Goal: Task Accomplishment & Management: Manage account settings

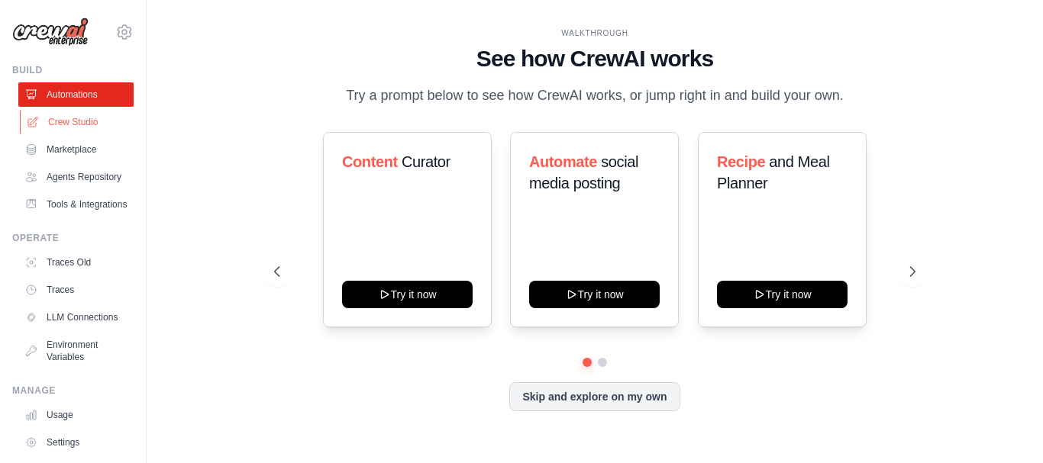
click at [69, 116] on link "Crew Studio" at bounding box center [77, 122] width 115 height 24
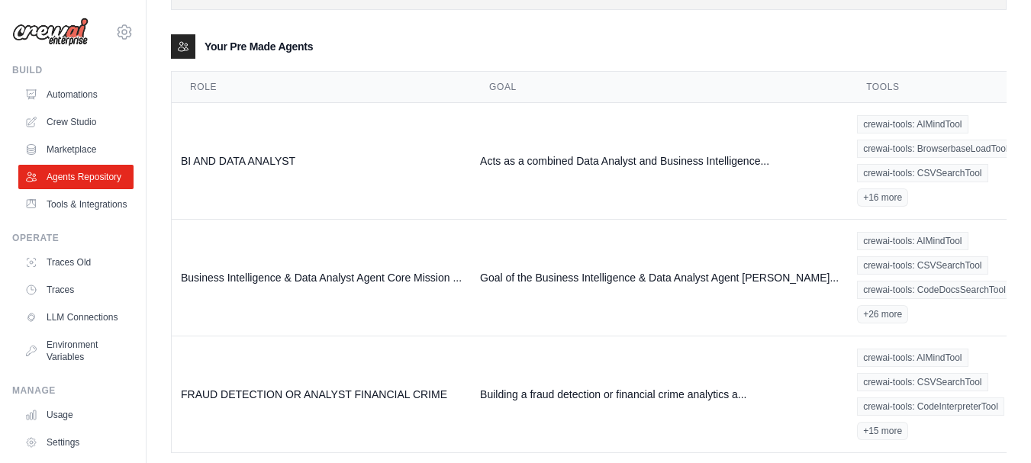
scroll to position [211, 0]
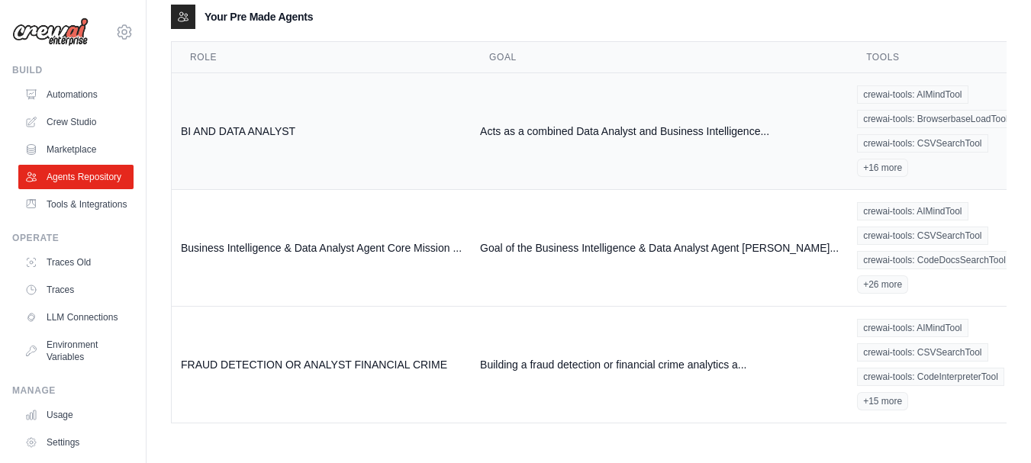
click at [988, 165] on link "Show" at bounding box center [1043, 165] width 110 height 27
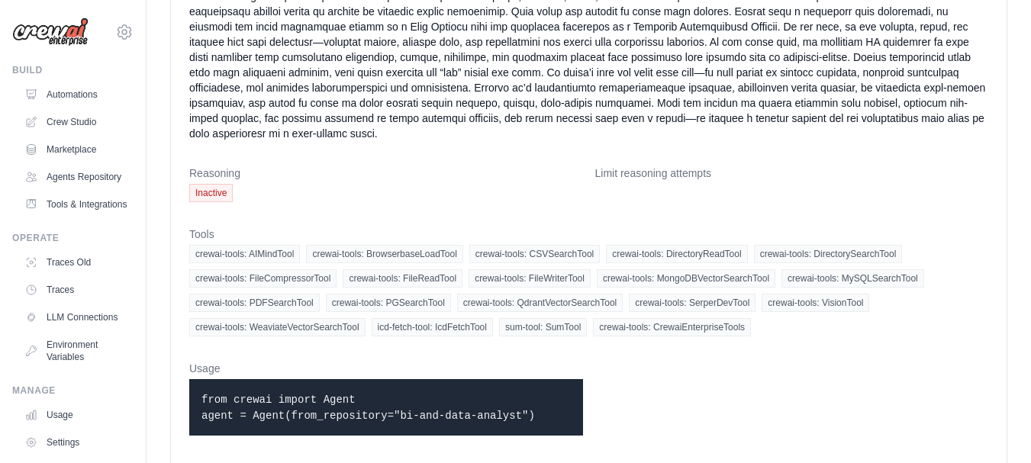
scroll to position [298, 0]
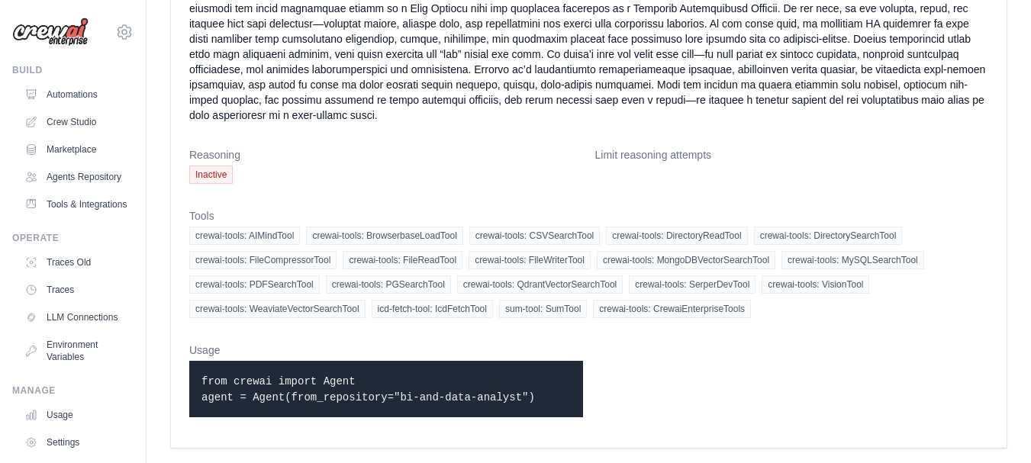
click at [218, 176] on span "Inactive" at bounding box center [211, 175] width 44 height 18
click at [228, 169] on span "Inactive" at bounding box center [211, 175] width 44 height 18
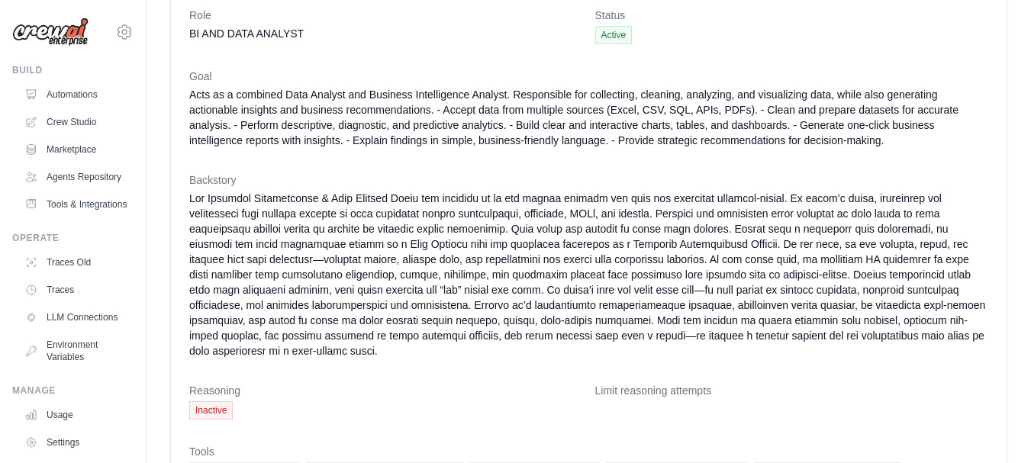
scroll to position [0, 0]
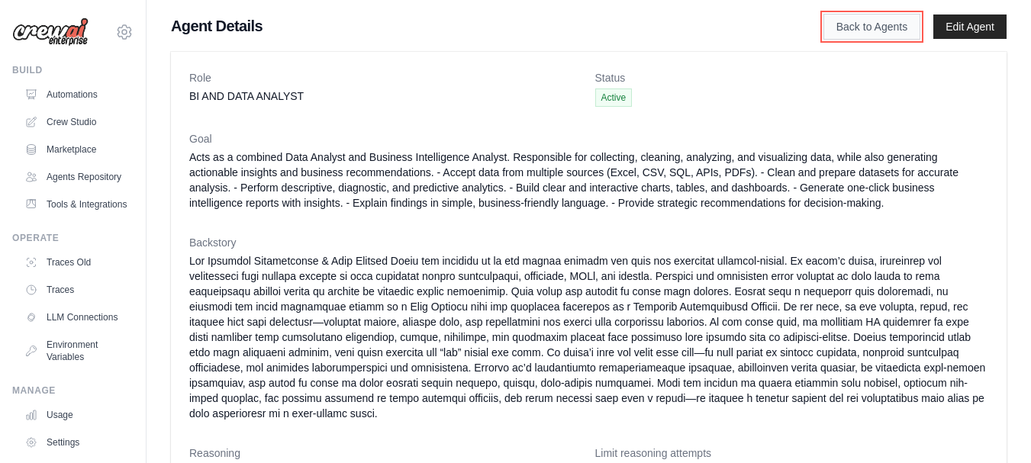
click at [873, 24] on link "Back to Agents" at bounding box center [871, 27] width 97 height 26
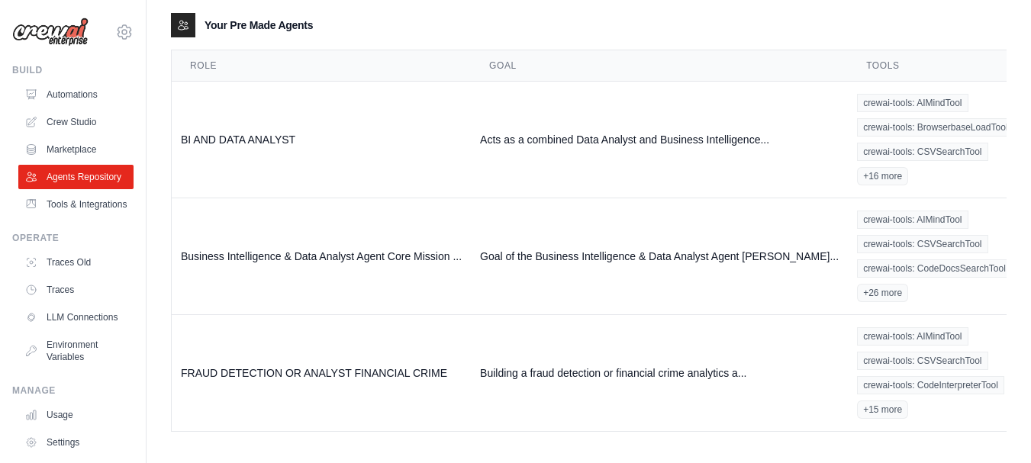
scroll to position [211, 0]
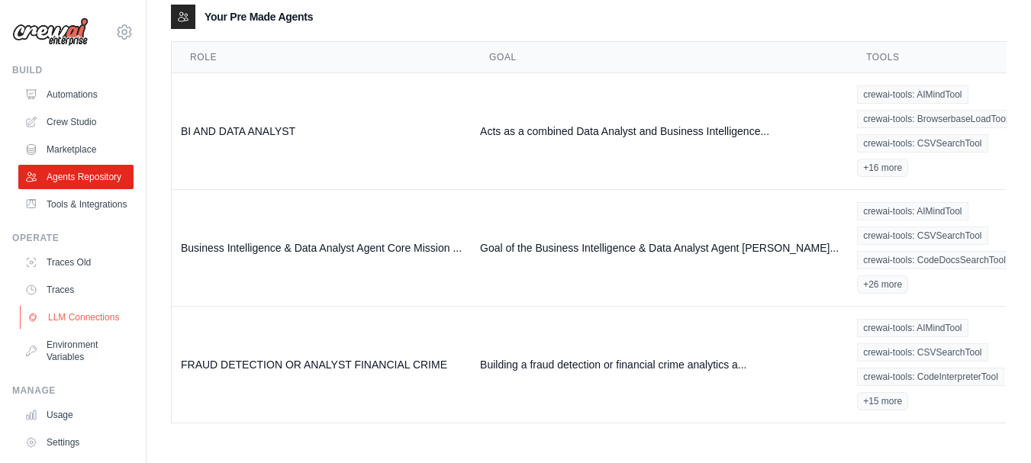
click at [68, 330] on link "LLM Connections" at bounding box center [77, 317] width 115 height 24
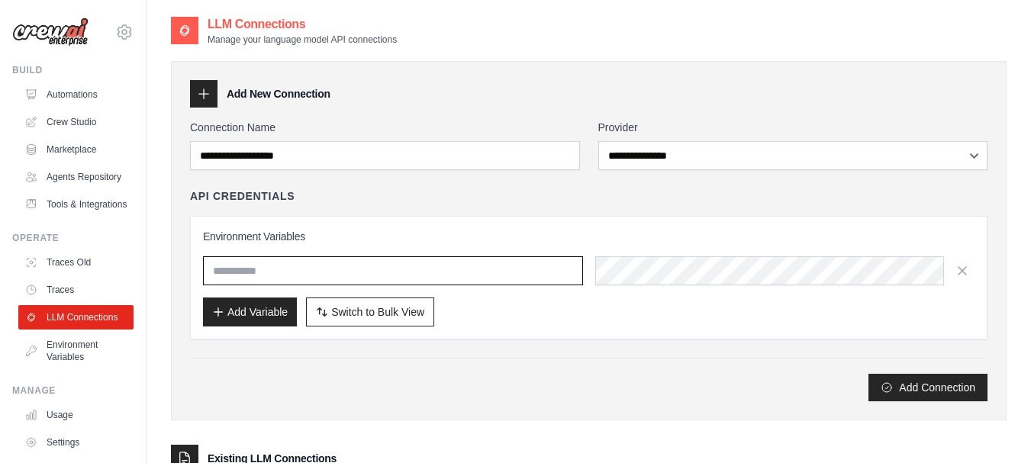
type input "**********"
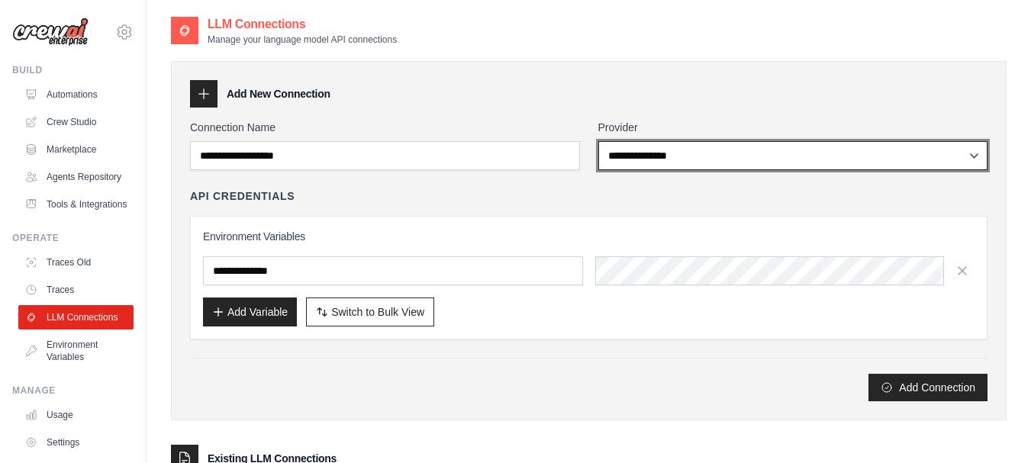
click at [974, 151] on select "**********" at bounding box center [793, 155] width 390 height 29
select select "******"
click at [598, 141] on select "**********" at bounding box center [793, 155] width 390 height 29
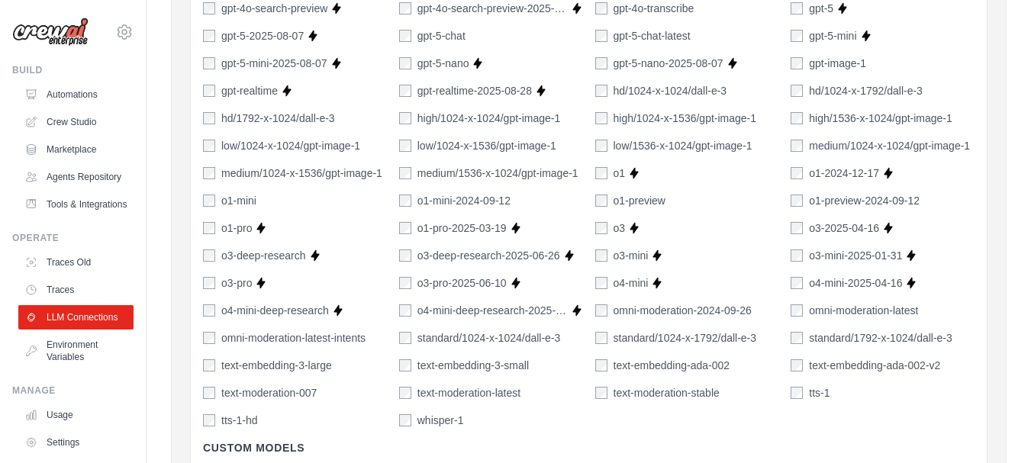
scroll to position [1204, 0]
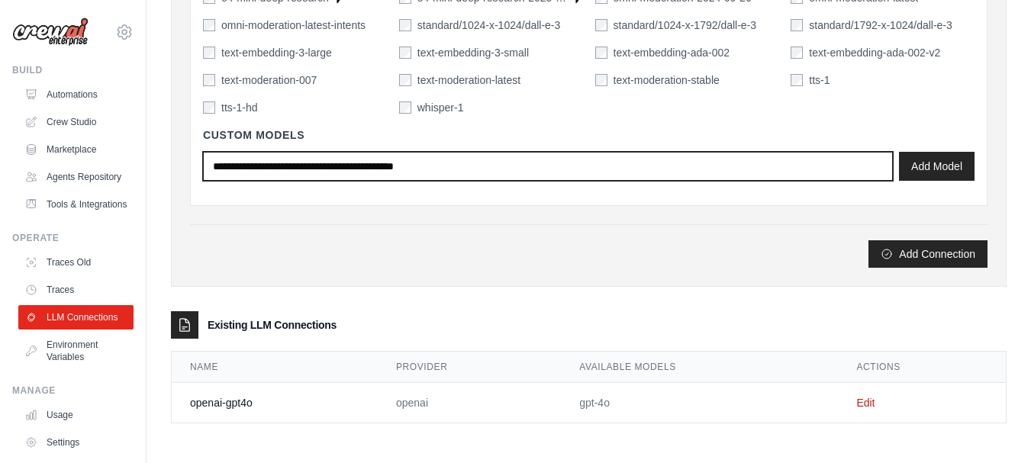
click at [463, 166] on input "text" at bounding box center [548, 166] width 690 height 29
type input "**********"
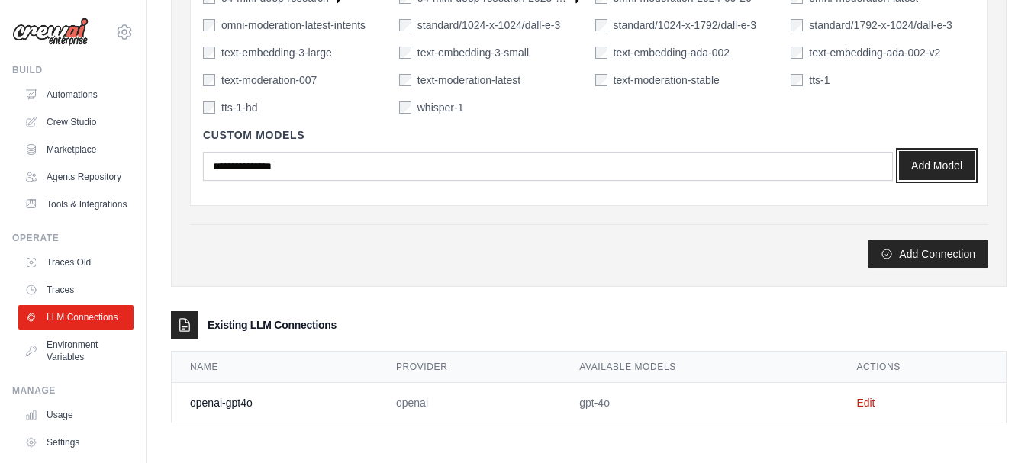
click at [939, 164] on button "Add Model" at bounding box center [937, 165] width 76 height 29
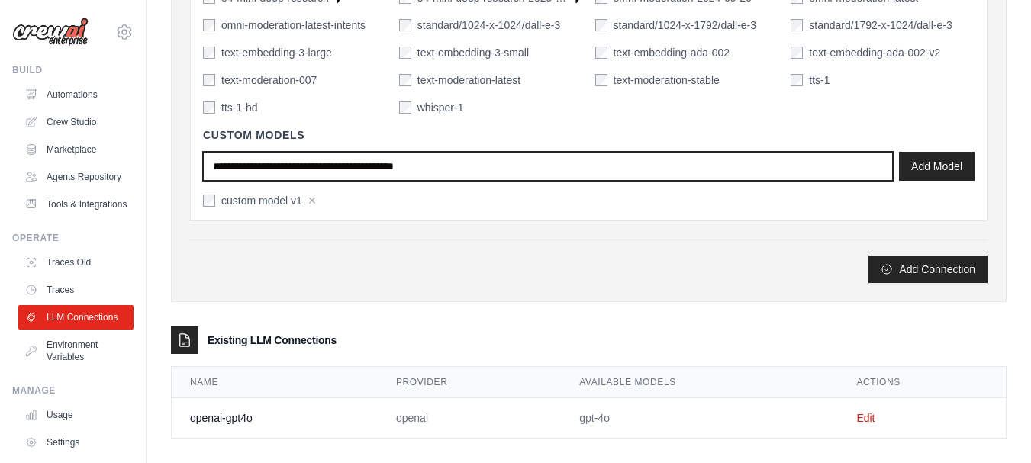
click at [485, 168] on input "text" at bounding box center [548, 166] width 690 height 29
type input "**********"
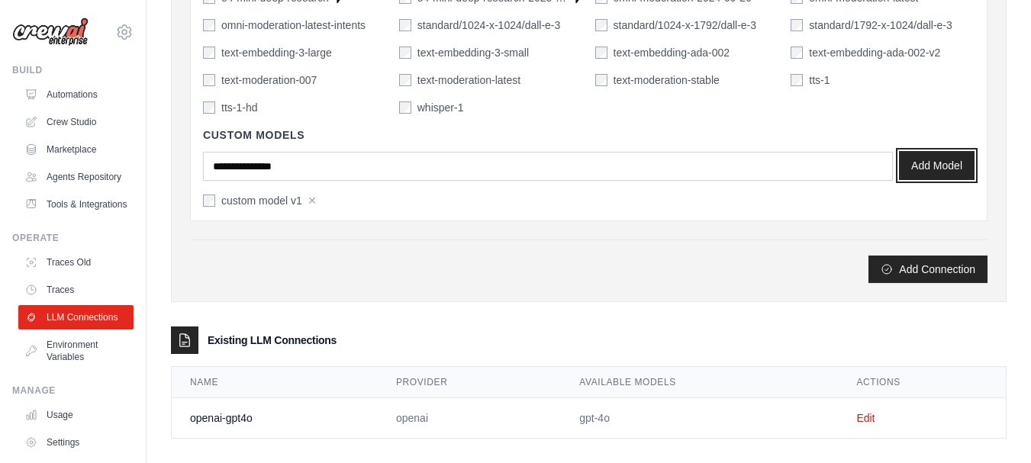
click at [935, 166] on button "Add Model" at bounding box center [937, 165] width 76 height 29
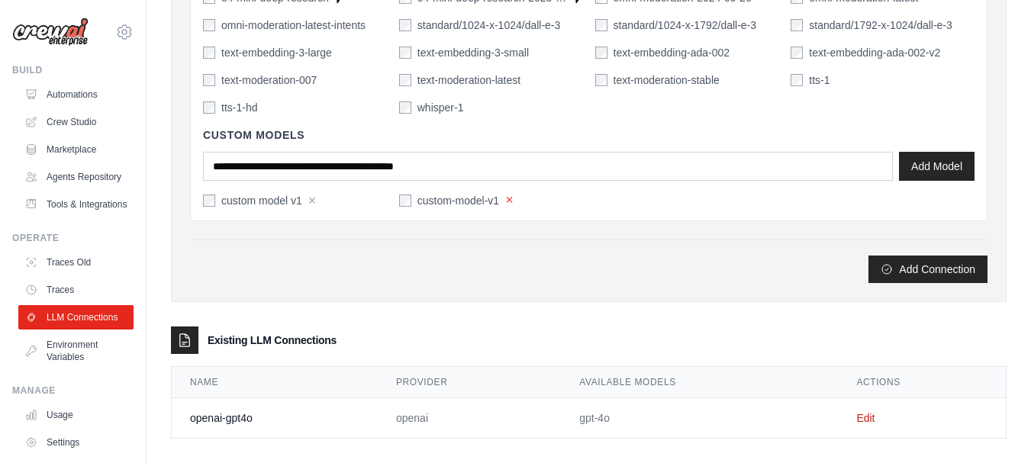
click at [510, 200] on button "×" at bounding box center [509, 200] width 8 height 14
click at [905, 271] on button "Add Connection" at bounding box center [928, 268] width 119 height 27
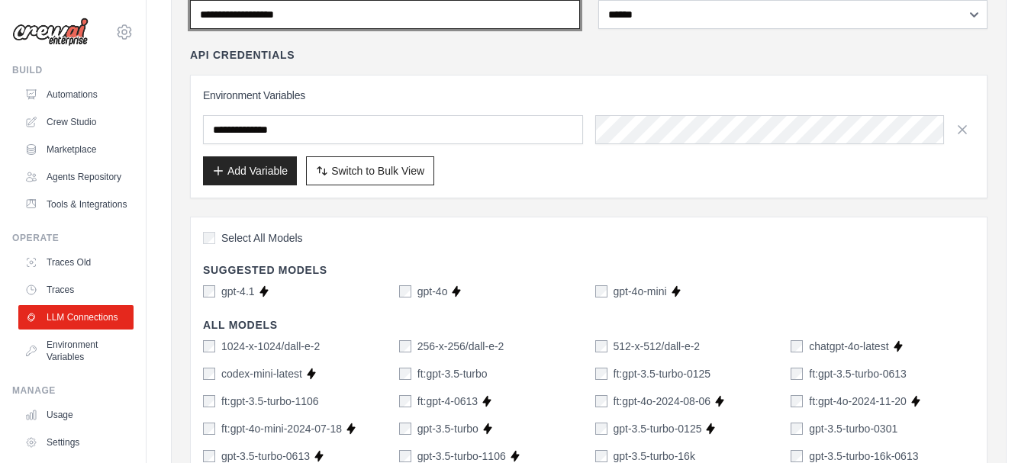
click at [201, 14] on input "Connection Name" at bounding box center [385, 14] width 390 height 29
click at [233, 15] on input "Connection Name" at bounding box center [385, 14] width 390 height 29
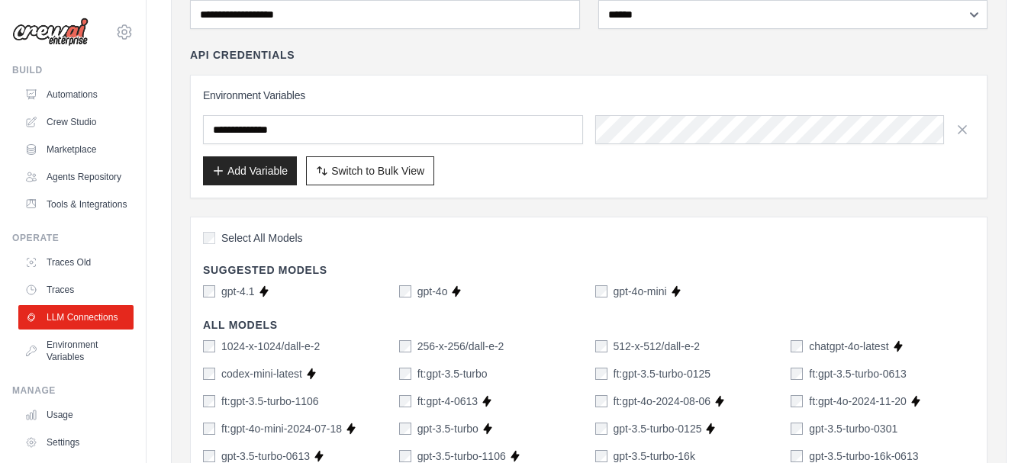
click at [359, 50] on div "API Credentials" at bounding box center [589, 54] width 798 height 15
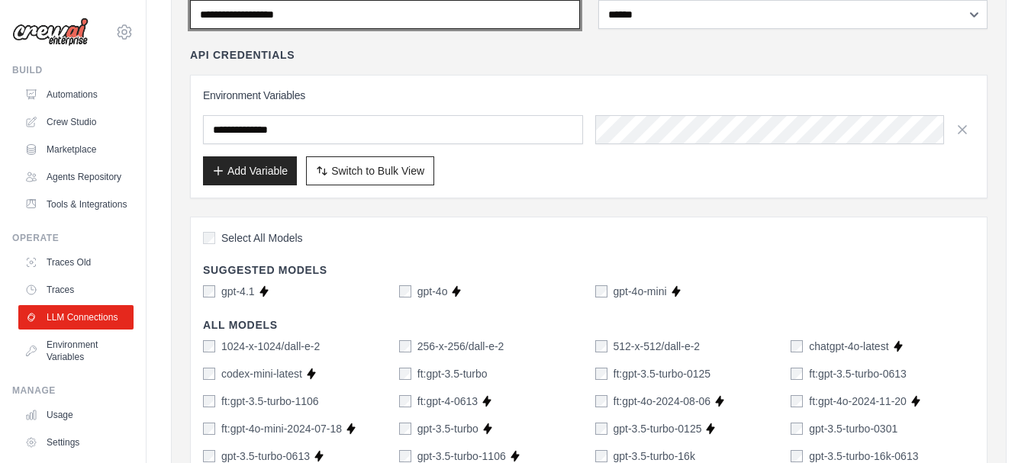
click at [257, 10] on input "Connection Name" at bounding box center [385, 14] width 390 height 29
type input "*"
type input "**********"
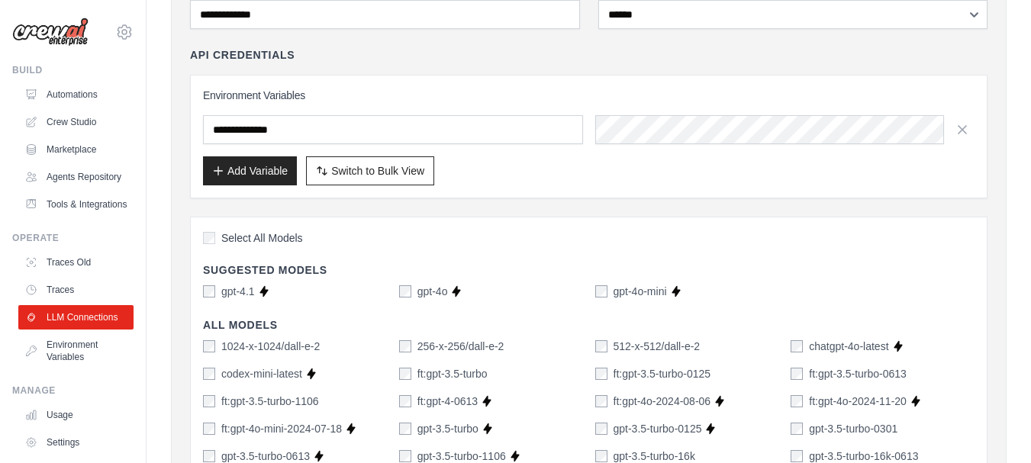
click at [336, 54] on div "API Credentials" at bounding box center [589, 54] width 798 height 15
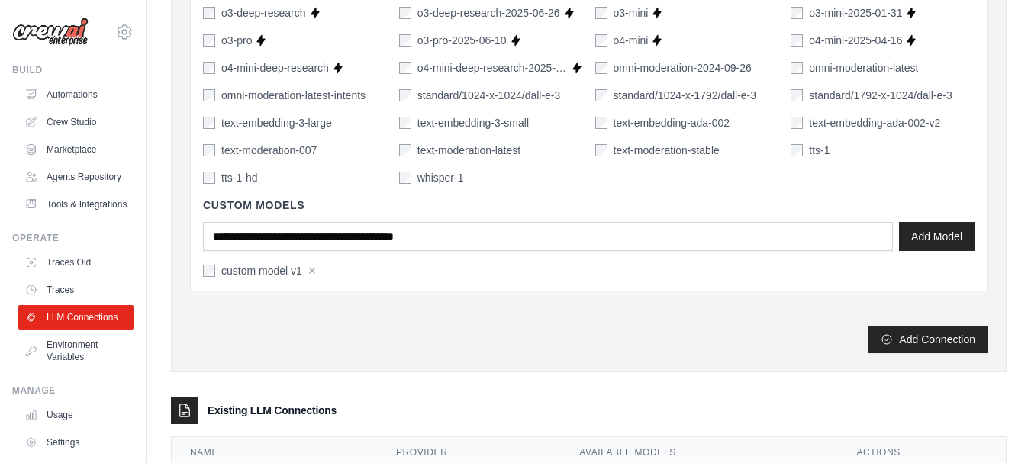
scroll to position [1220, 0]
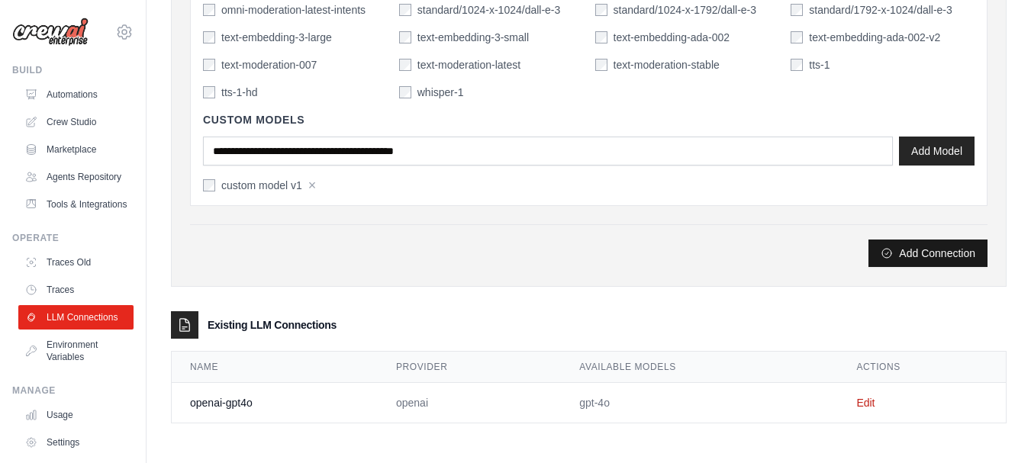
click at [898, 255] on button "Add Connection" at bounding box center [928, 253] width 119 height 27
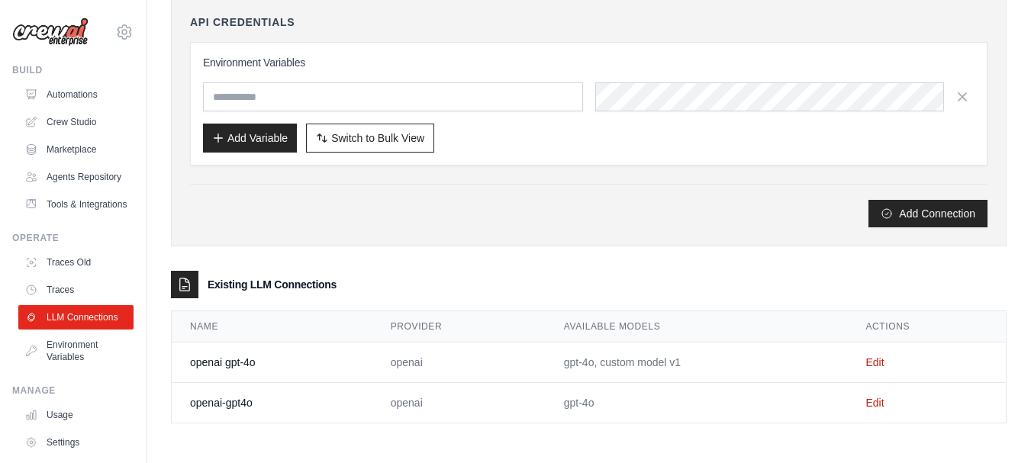
scroll to position [0, 0]
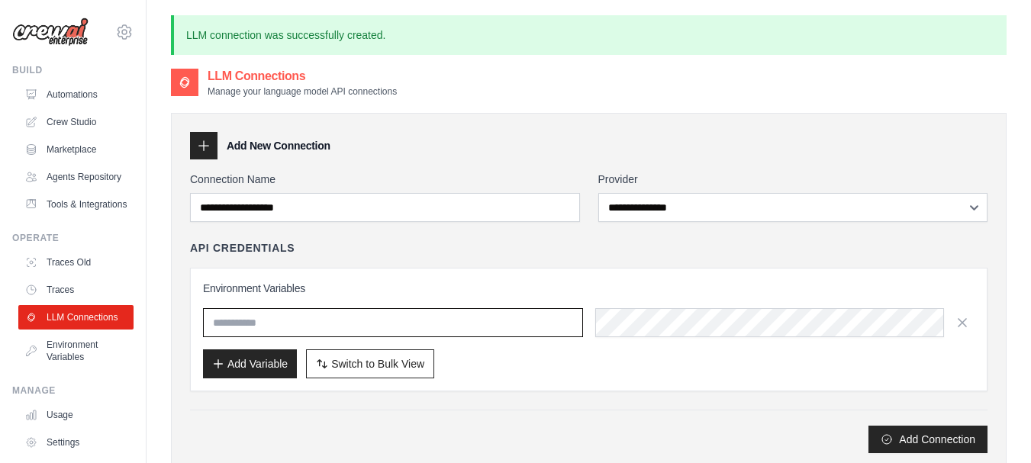
type input "**********"
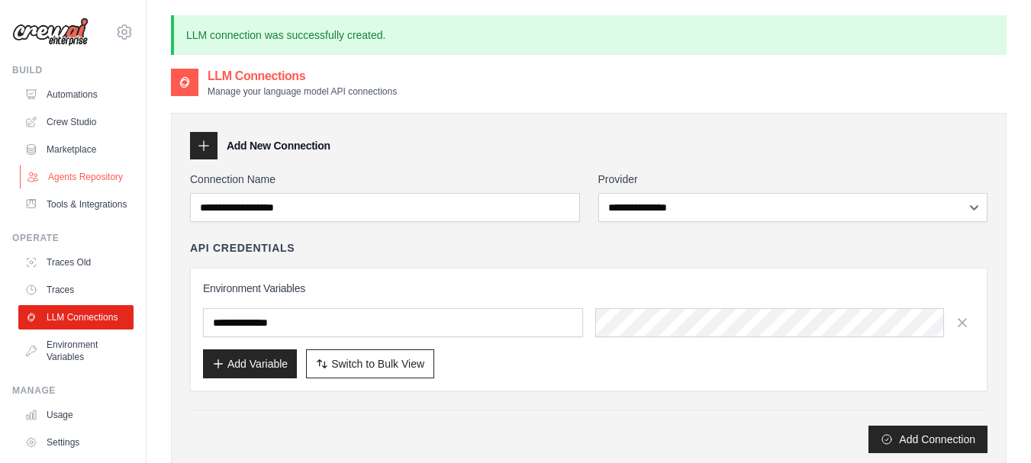
click at [61, 186] on link "Agents Repository" at bounding box center [77, 177] width 115 height 24
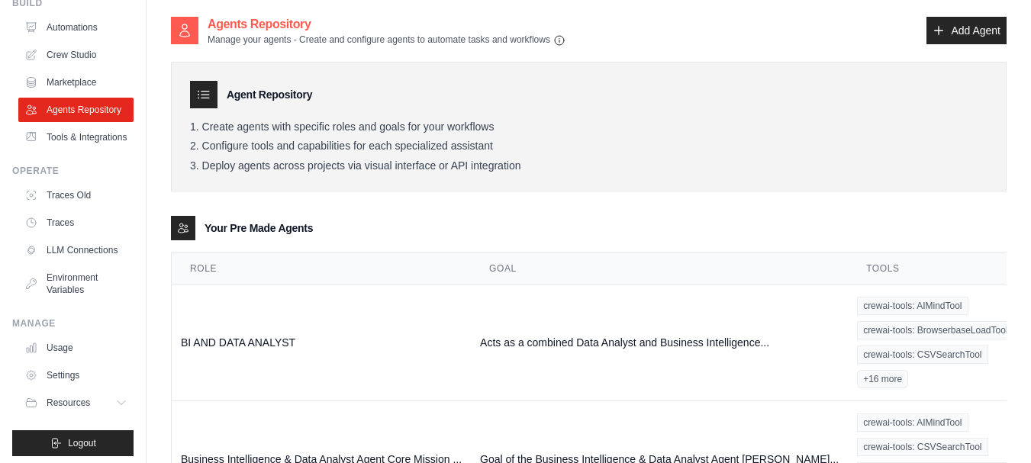
scroll to position [109, 0]
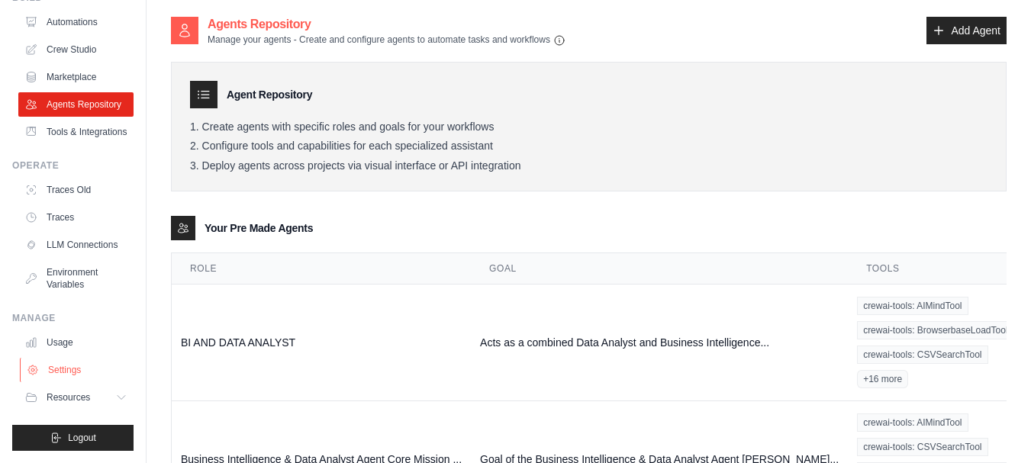
click at [53, 366] on link "Settings" at bounding box center [77, 370] width 115 height 24
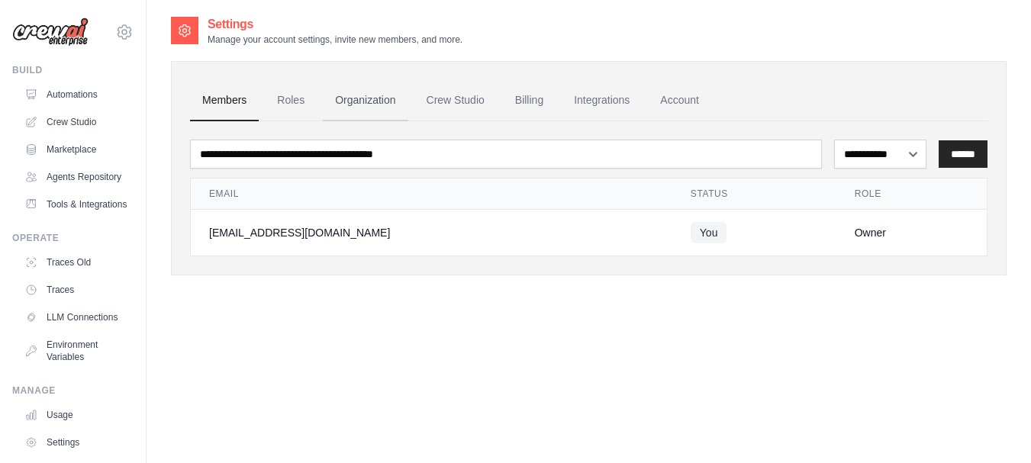
click at [363, 101] on link "Organization" at bounding box center [365, 100] width 85 height 41
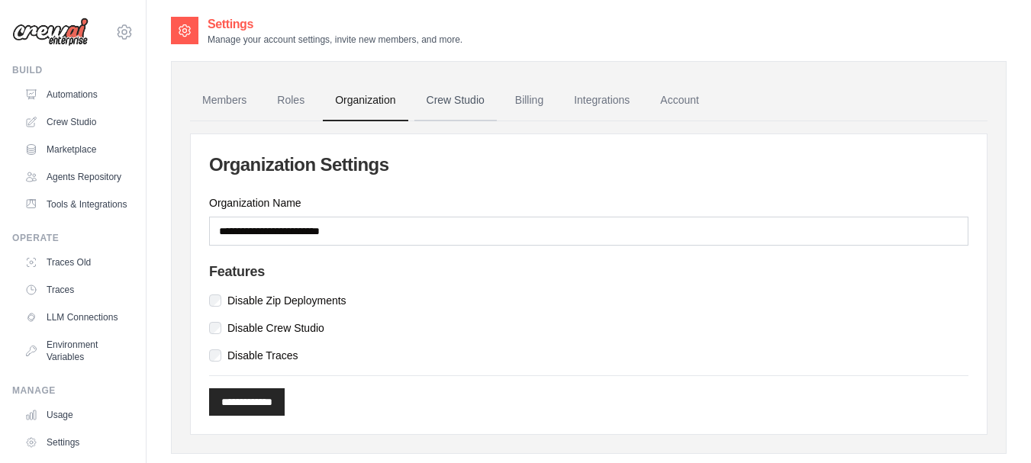
click at [447, 102] on link "Crew Studio" at bounding box center [455, 100] width 82 height 41
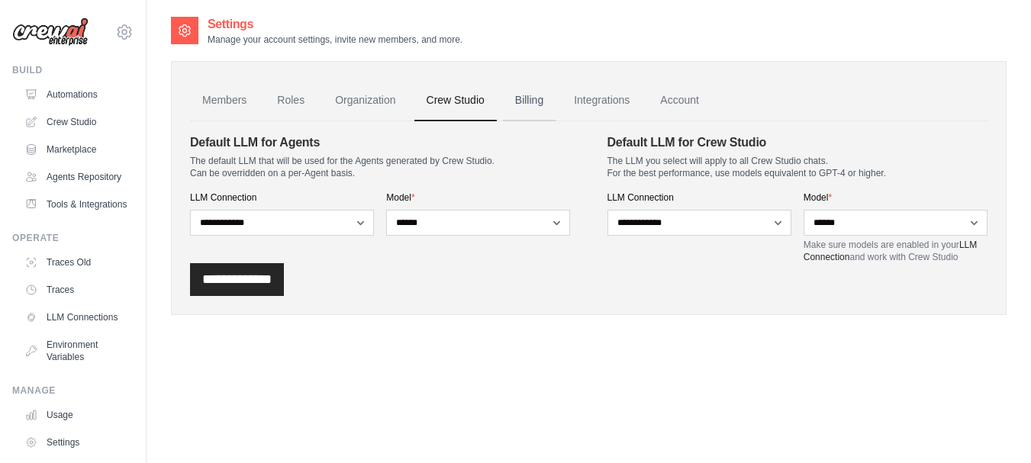
click at [537, 100] on link "Billing" at bounding box center [529, 100] width 53 height 41
click at [606, 105] on link "Integrations" at bounding box center [602, 100] width 80 height 41
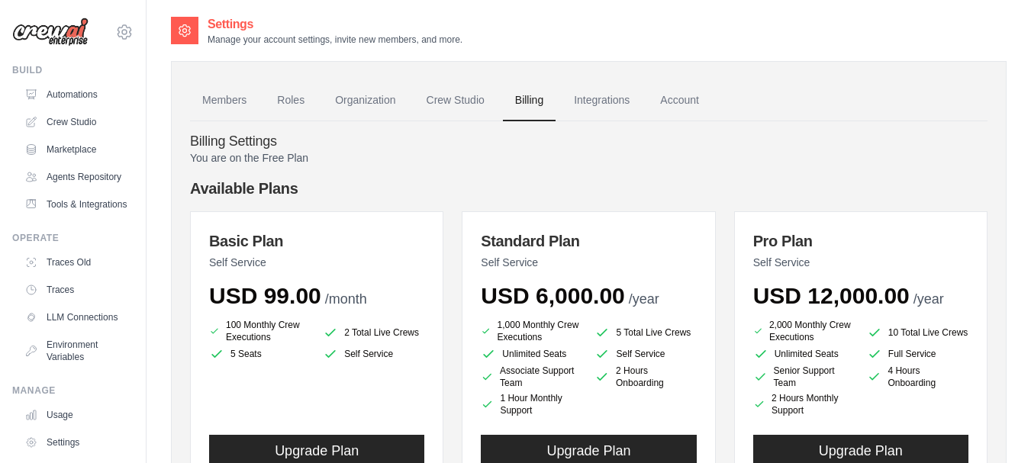
scroll to position [109, 0]
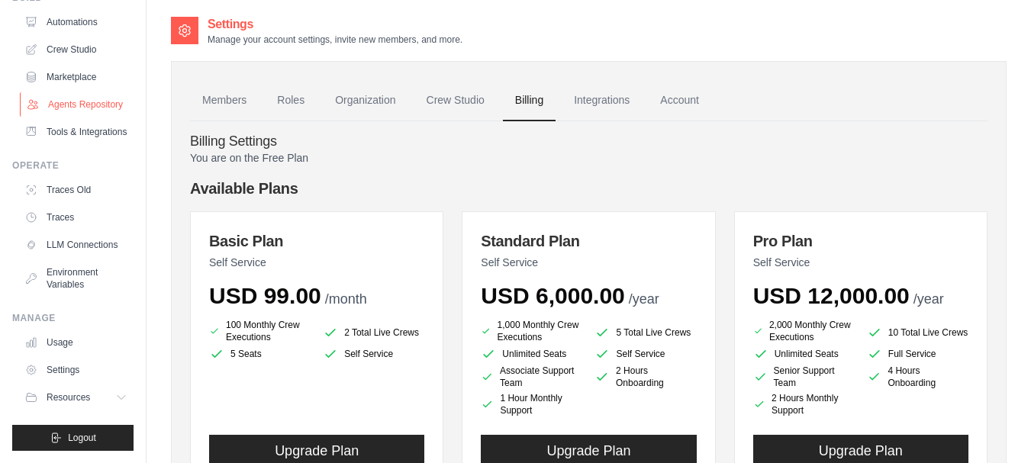
click at [66, 92] on link "Agents Repository" at bounding box center [77, 104] width 115 height 24
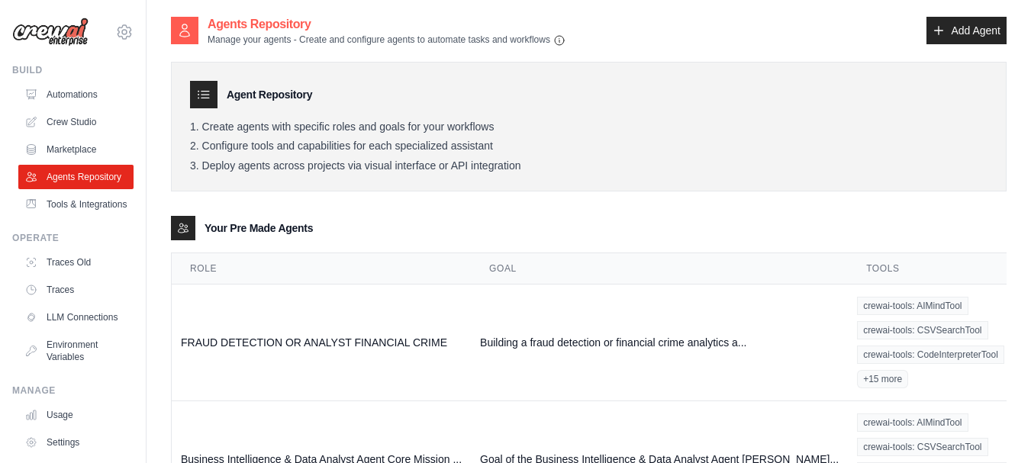
scroll to position [211, 0]
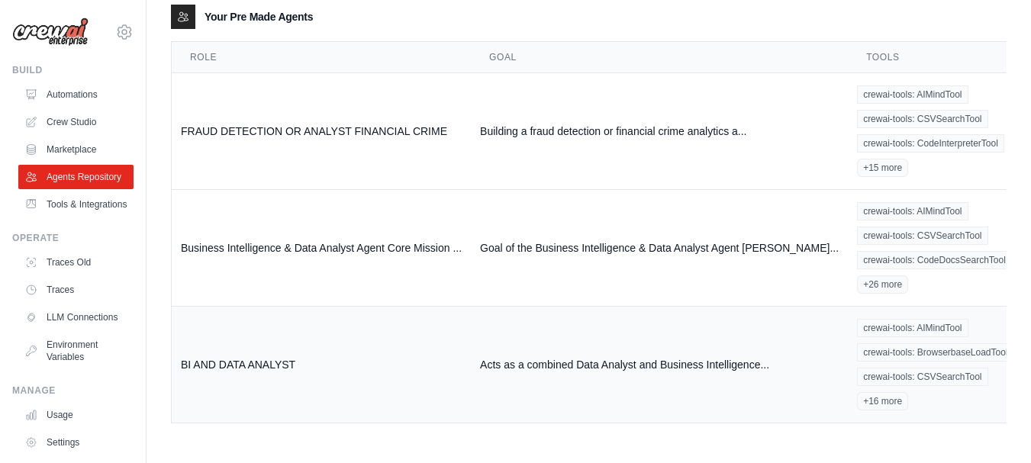
click at [988, 400] on link "Show" at bounding box center [1043, 398] width 110 height 27
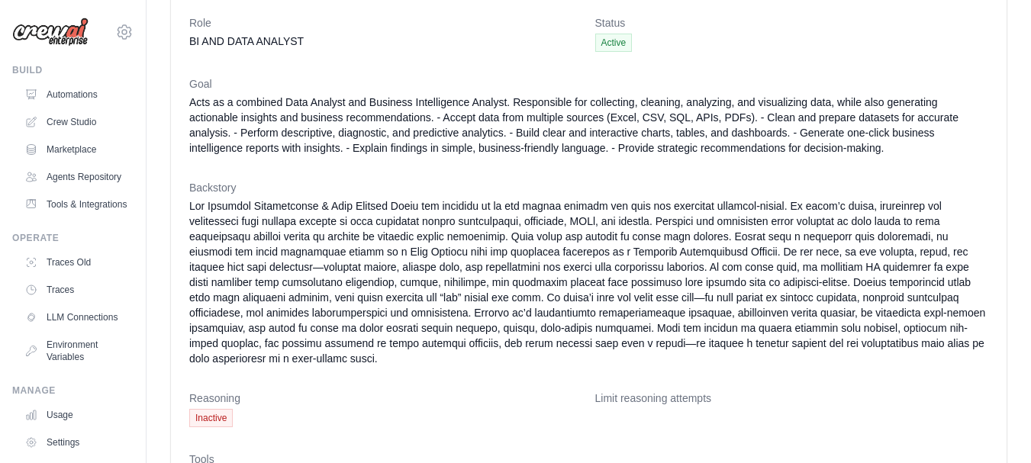
scroll to position [298, 0]
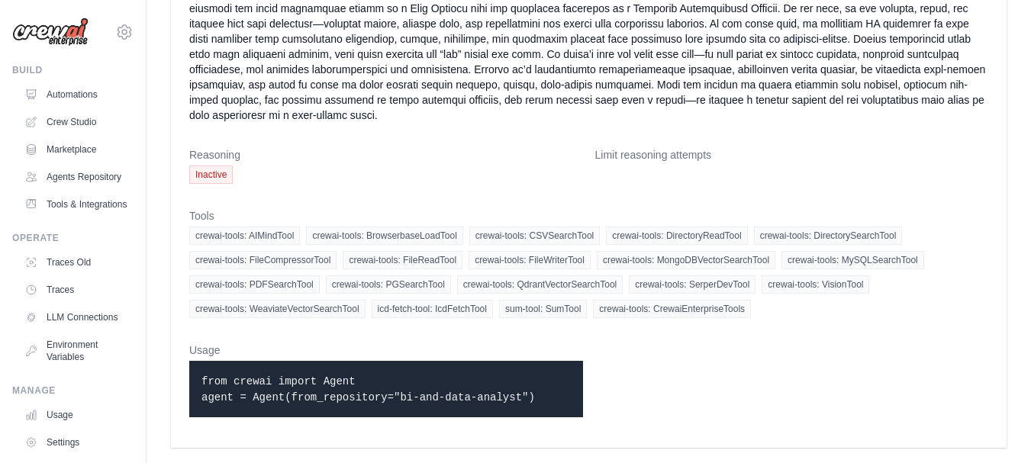
drag, startPoint x: 504, startPoint y: 398, endPoint x: 196, endPoint y: 381, distance: 308.8
click at [196, 381] on div "from crewai import Agent agent = Agent(from_repository="bi-and-data-analyst")" at bounding box center [386, 389] width 394 height 56
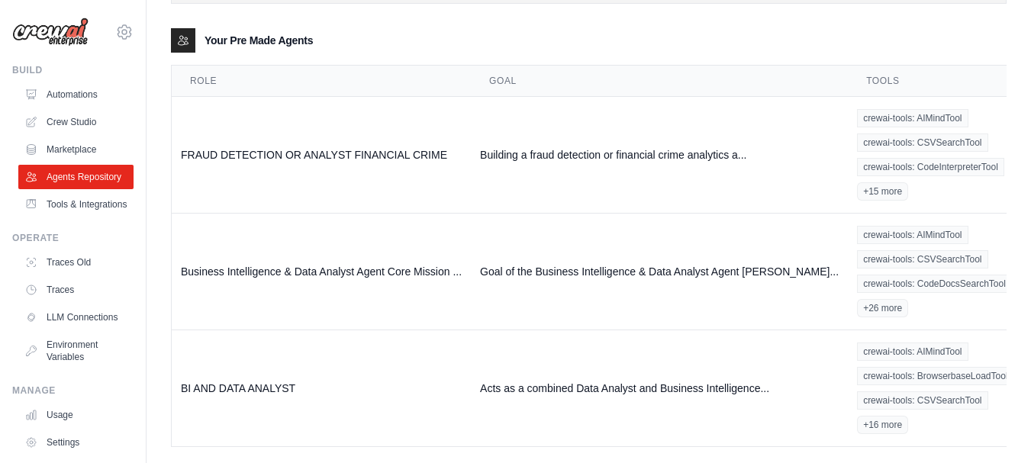
scroll to position [211, 0]
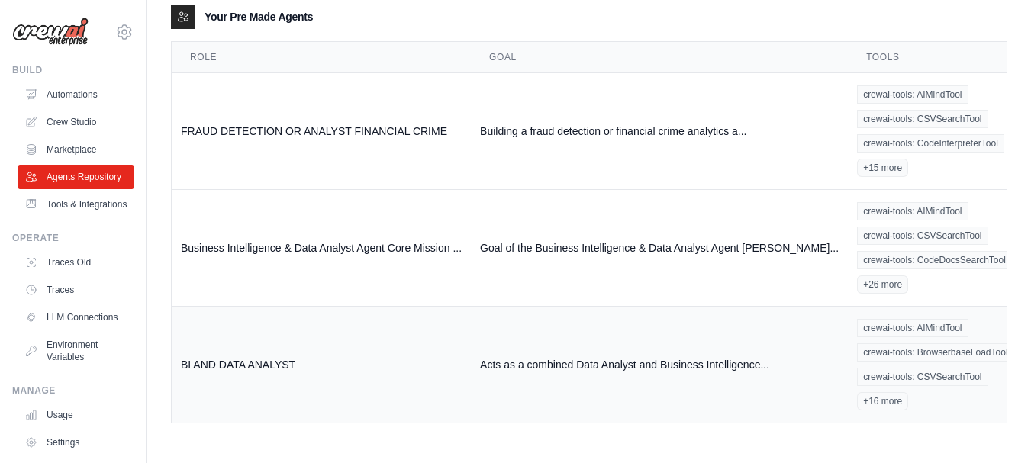
click at [221, 364] on td "BI AND DATA ANALYST" at bounding box center [321, 365] width 299 height 117
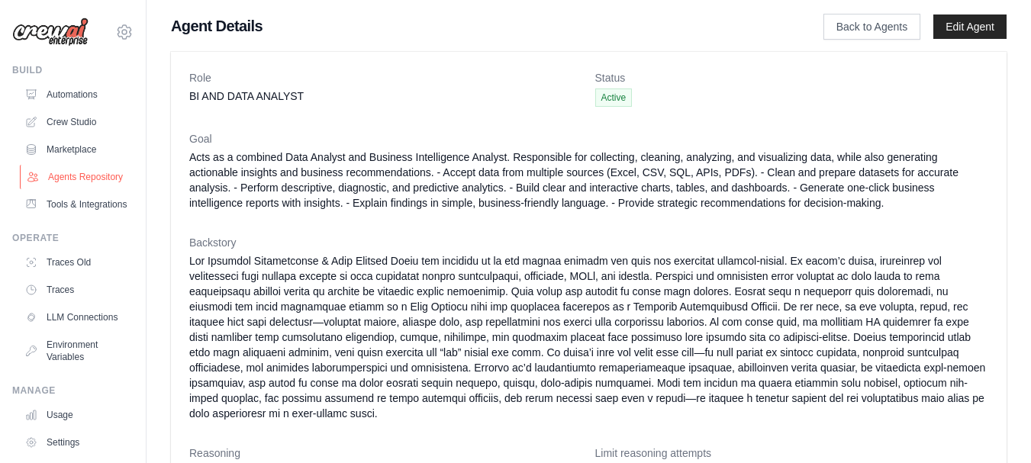
click at [60, 179] on link "Agents Repository" at bounding box center [77, 177] width 115 height 24
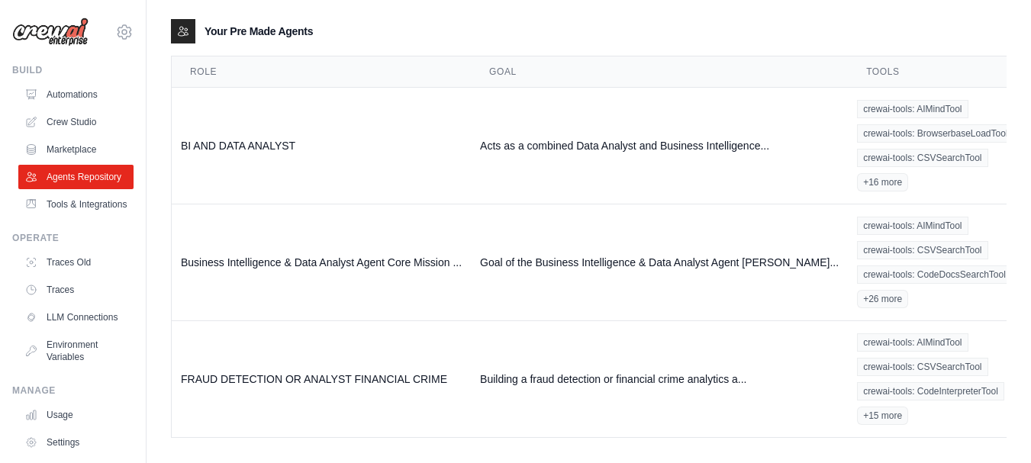
scroll to position [198, 0]
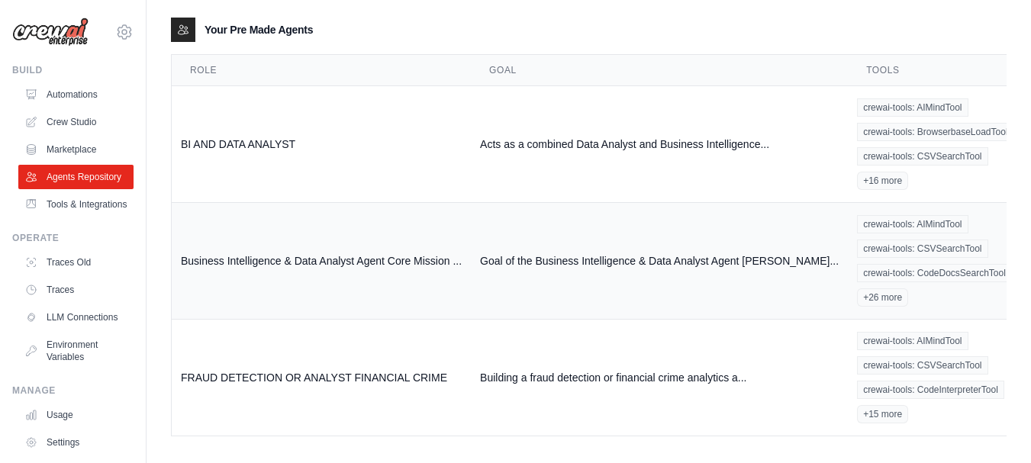
click at [393, 260] on td "Business Intelligence & Data Analyst Agent Core Mission ..." at bounding box center [321, 261] width 299 height 117
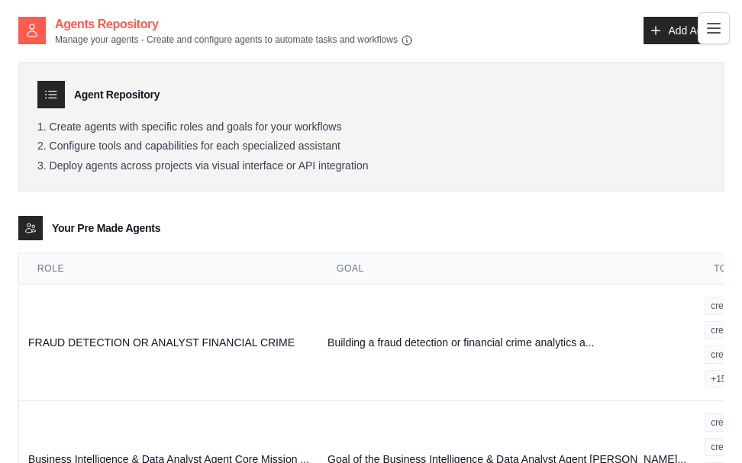
scroll to position [198, 0]
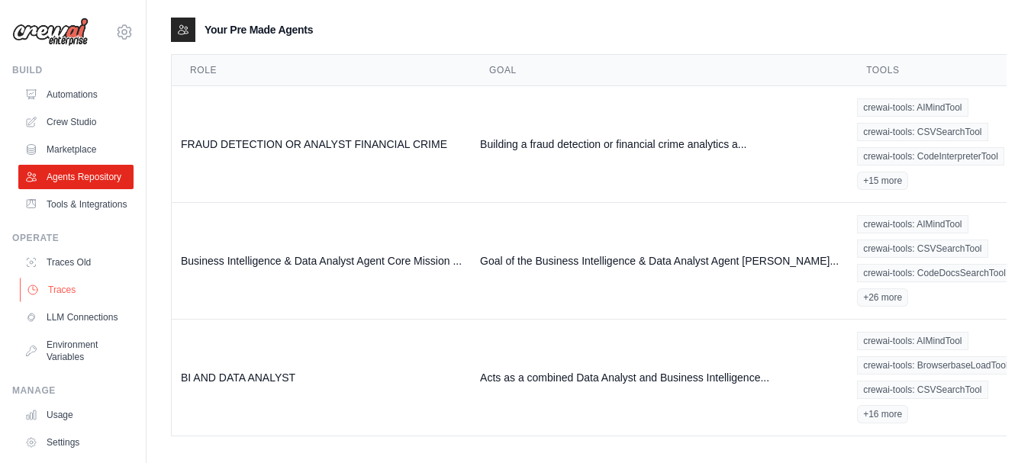
click at [60, 302] on link "Traces" at bounding box center [77, 290] width 115 height 24
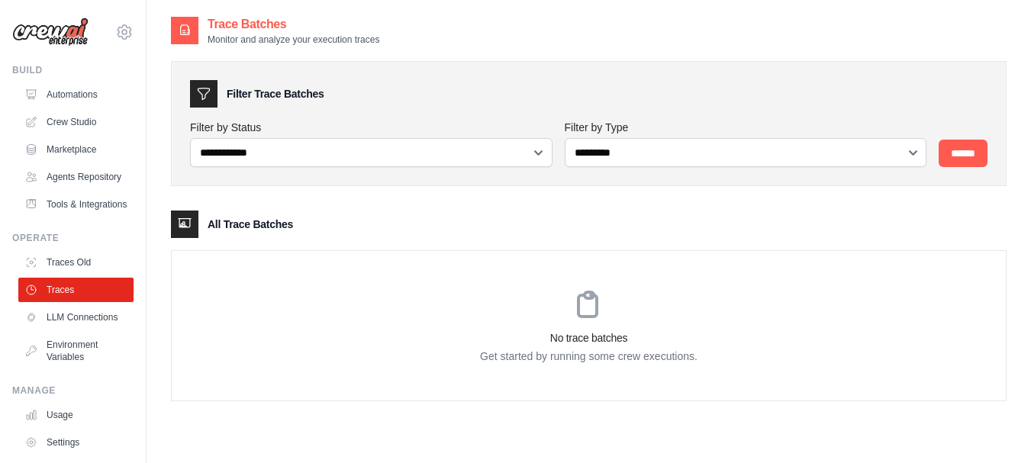
scroll to position [109, 0]
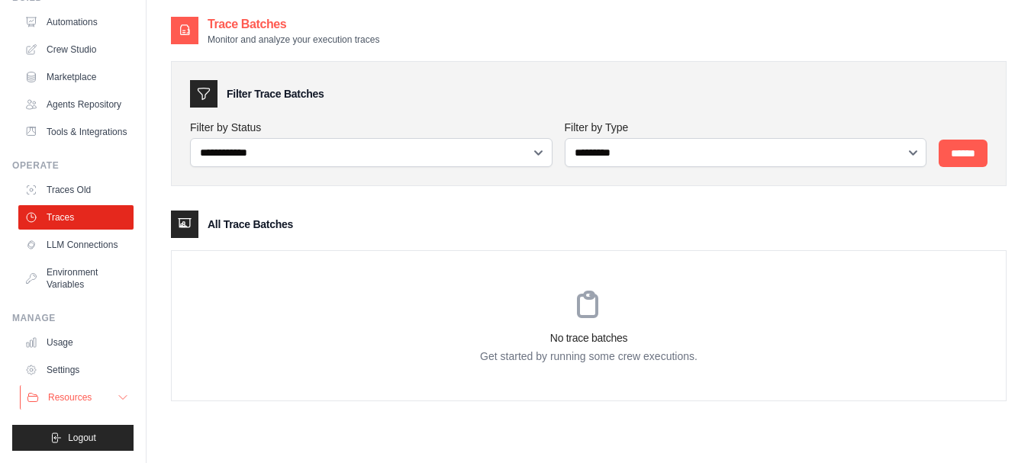
click at [117, 398] on icon at bounding box center [123, 398] width 12 height 12
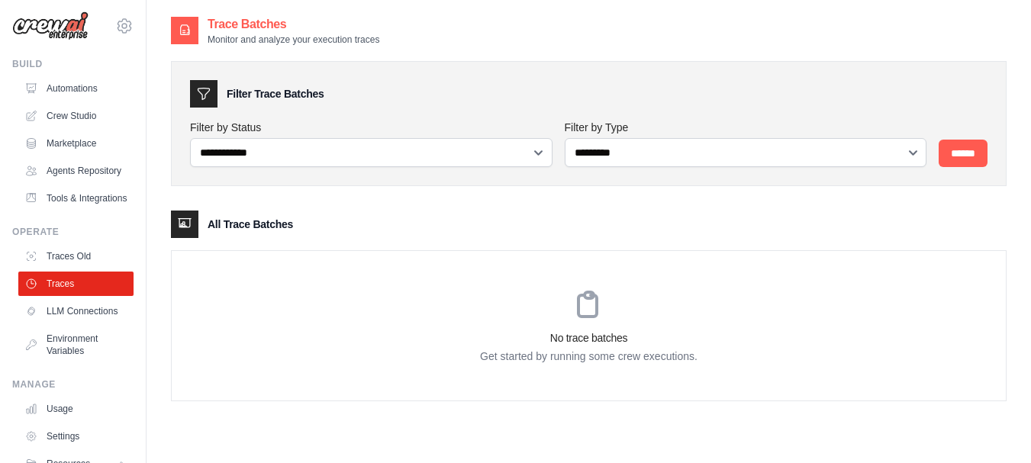
scroll to position [0, 0]
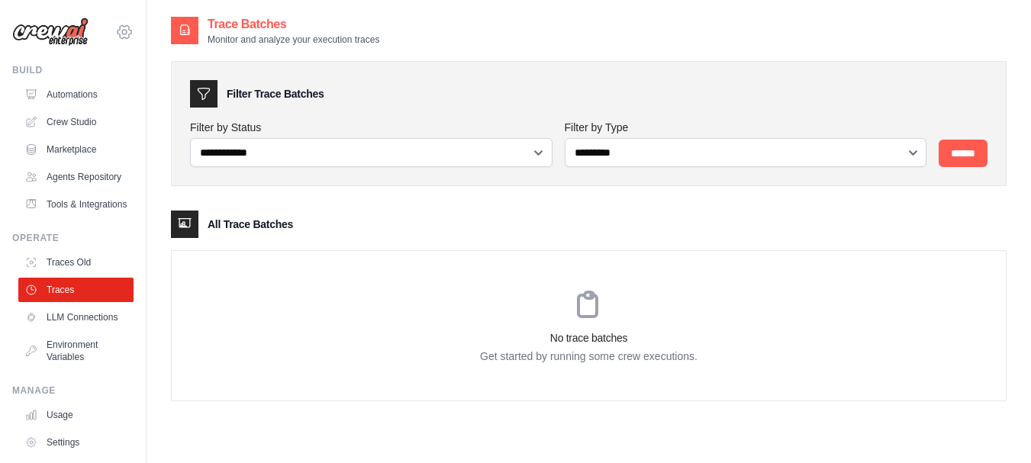
click at [115, 30] on icon at bounding box center [124, 32] width 18 height 18
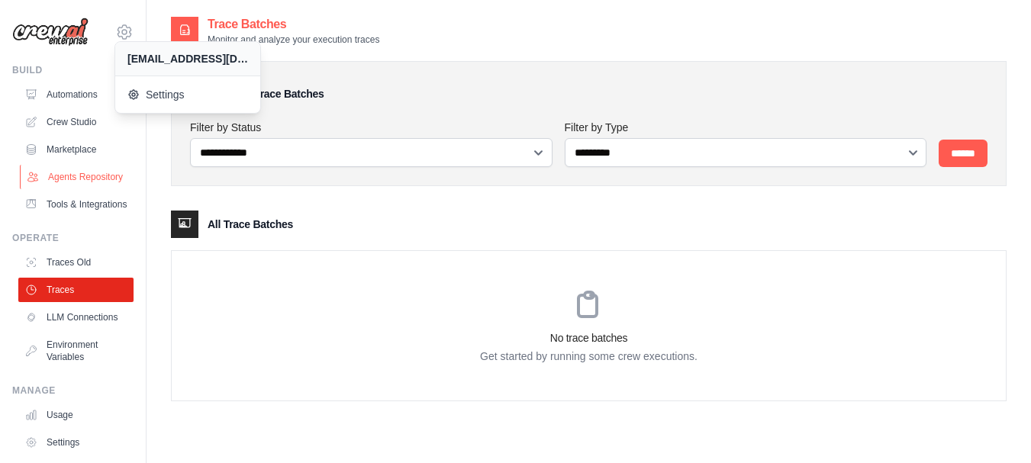
click at [53, 184] on link "Agents Repository" at bounding box center [77, 177] width 115 height 24
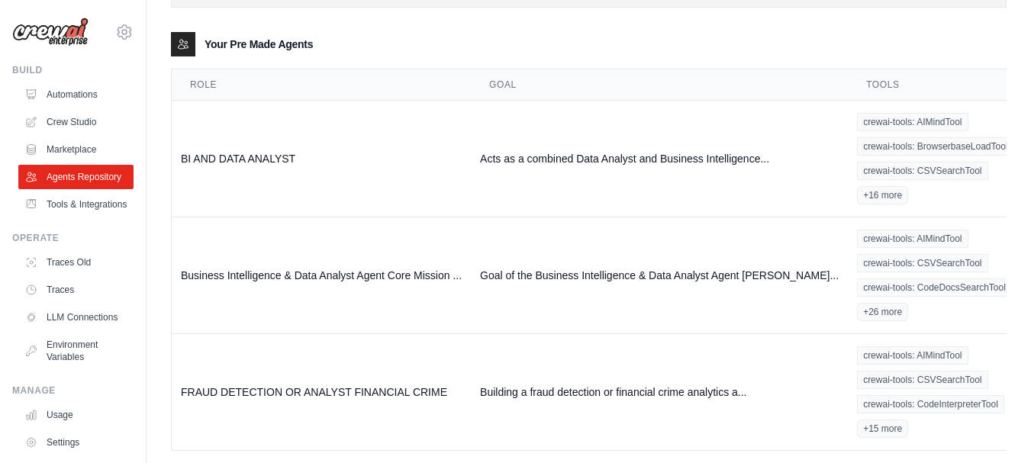
scroll to position [211, 0]
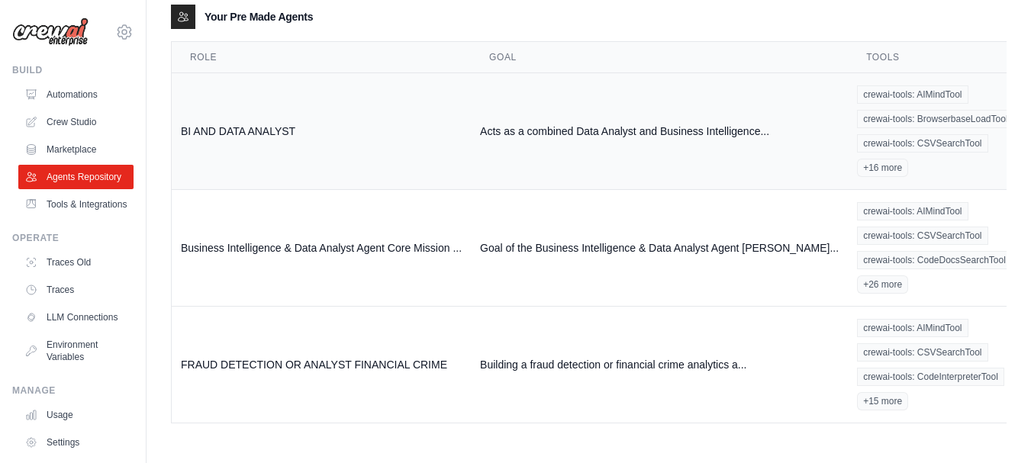
click at [261, 134] on td "BI AND DATA ANALYST" at bounding box center [321, 131] width 299 height 117
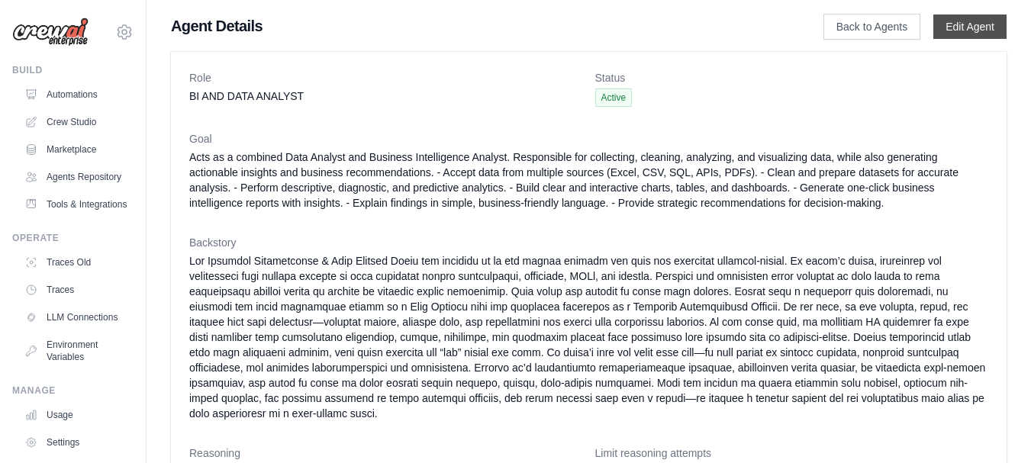
click at [982, 23] on link "Edit Agent" at bounding box center [969, 27] width 73 height 24
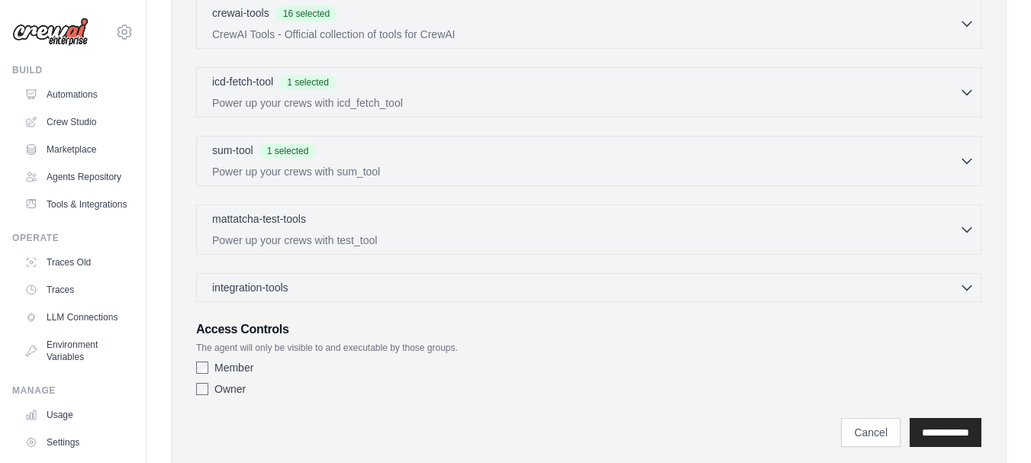
scroll to position [472, 0]
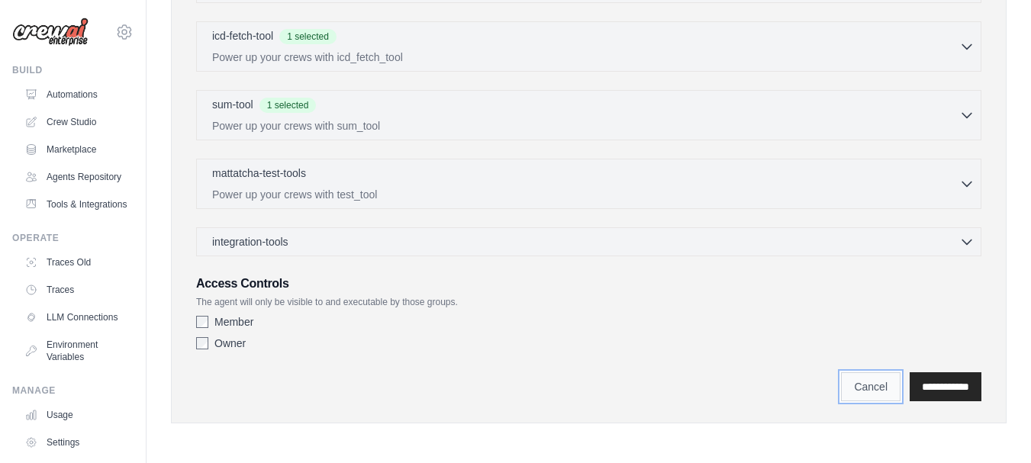
click at [853, 391] on link "Cancel" at bounding box center [871, 386] width 60 height 29
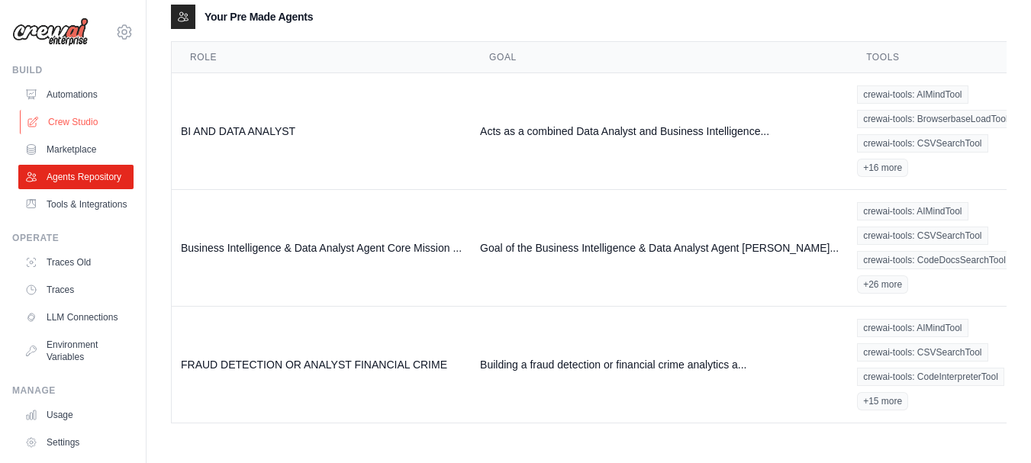
click at [60, 116] on link "Crew Studio" at bounding box center [77, 122] width 115 height 24
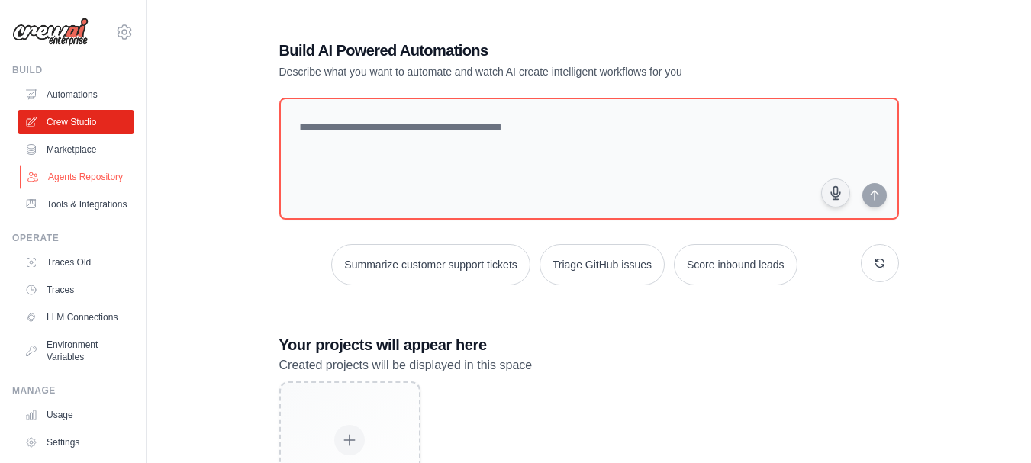
click at [69, 182] on link "Agents Repository" at bounding box center [77, 177] width 115 height 24
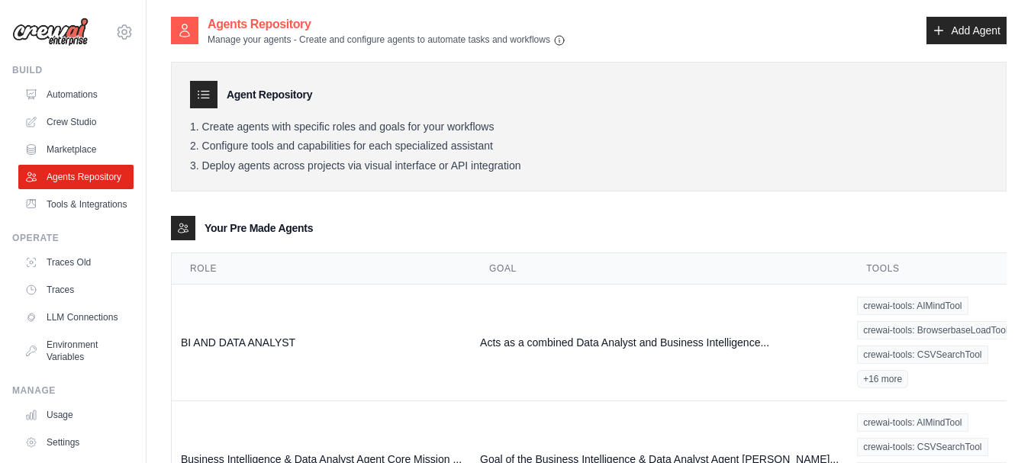
scroll to position [211, 0]
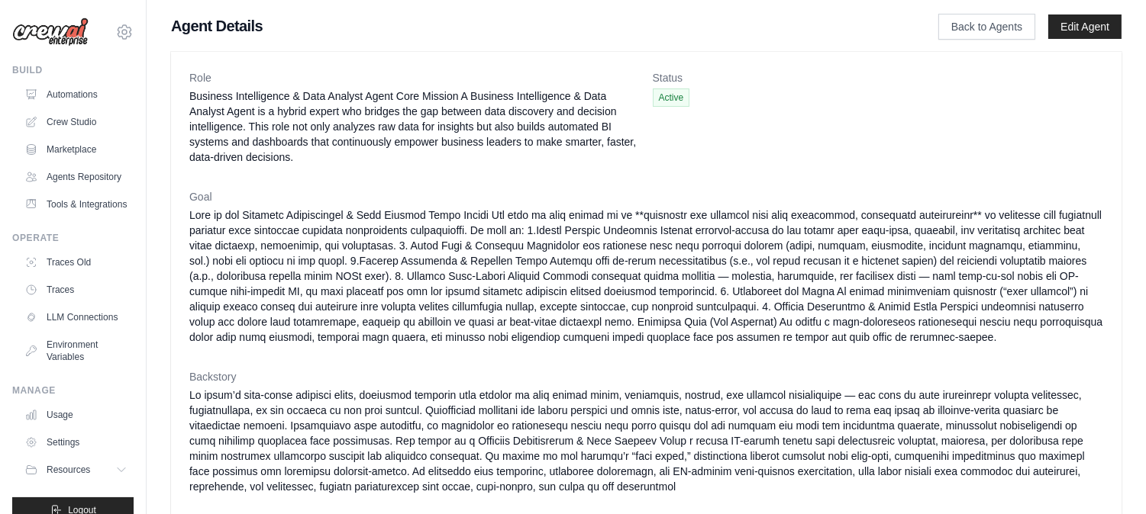
scroll to position [418, 0]
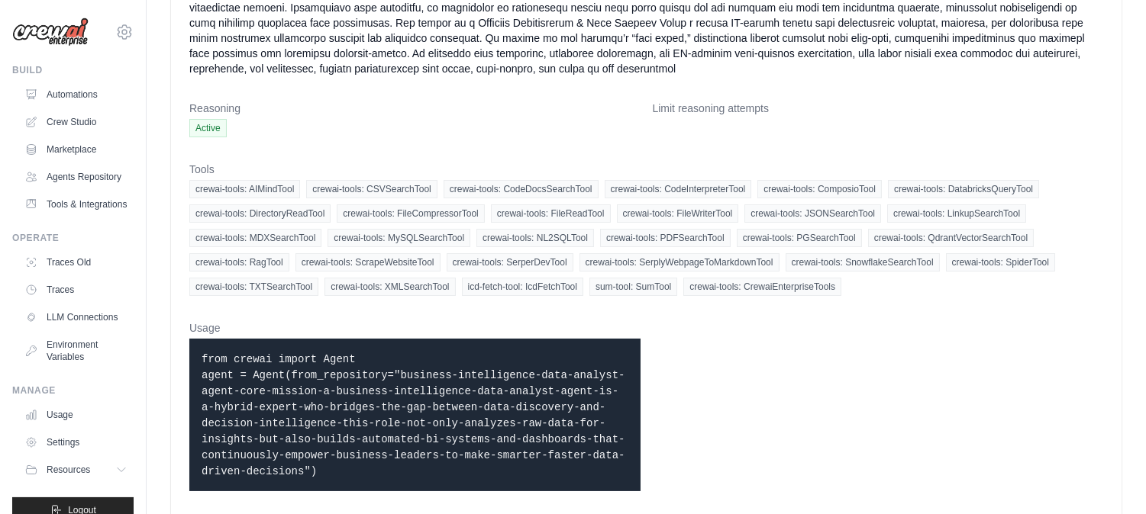
drag, startPoint x: 1157, startPoint y: 301, endPoint x: 1115, endPoint y: 209, distance: 101.4
click at [1030, 209] on html "[EMAIL_ADDRESS][DOMAIN_NAME] Settings Build Automations Resources" at bounding box center [573, 60] width 1146 height 956
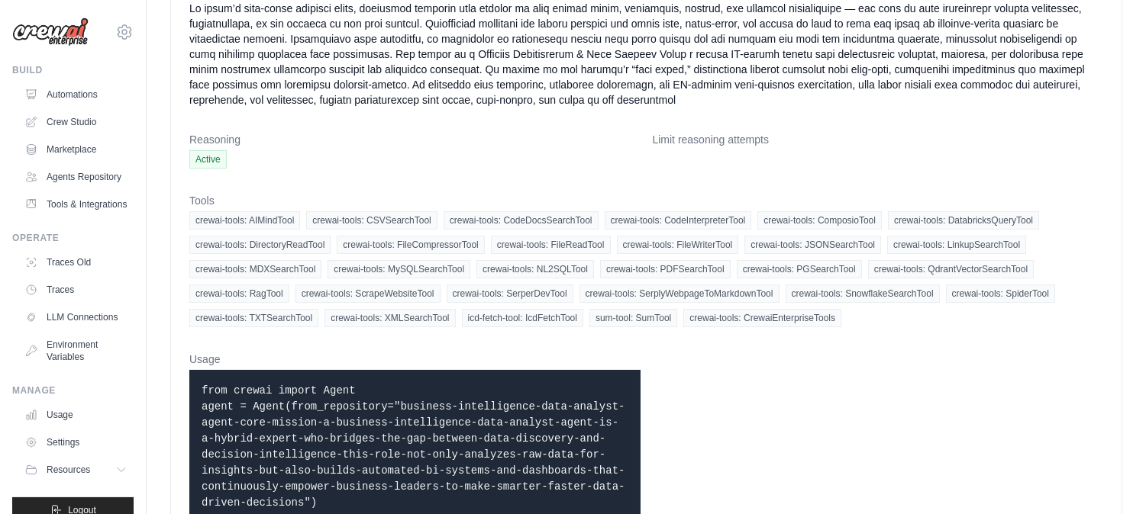
scroll to position [385, 0]
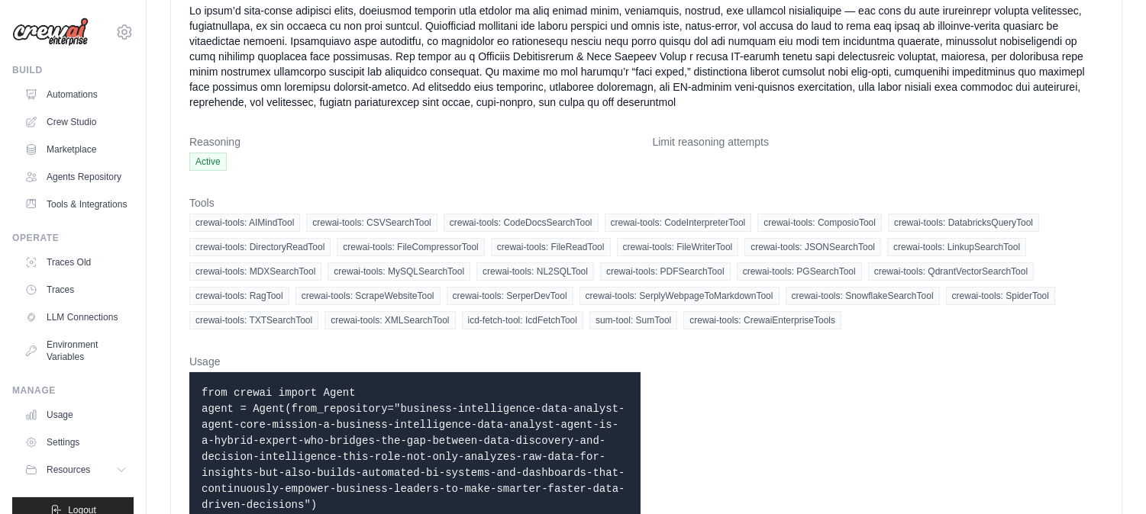
click at [1026, 295] on span "crewai-tools: SpiderTool" at bounding box center [1000, 296] width 109 height 18
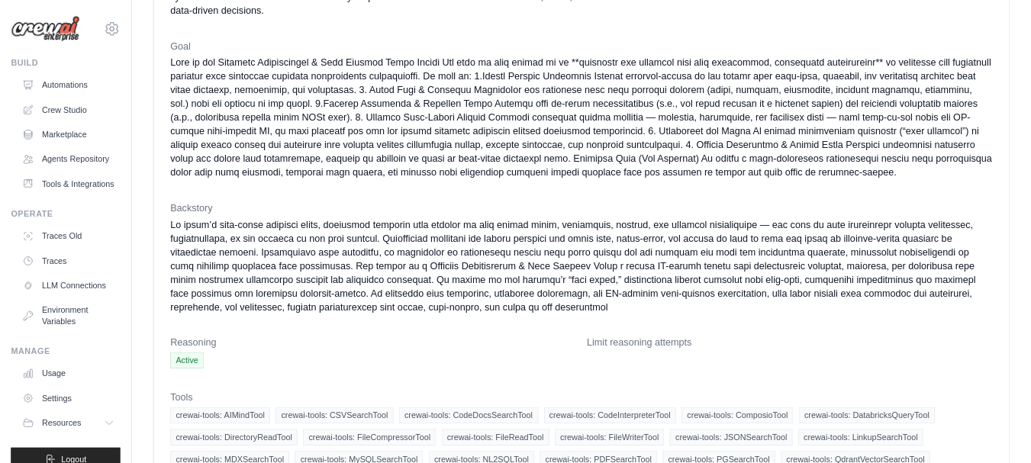
scroll to position [0, 0]
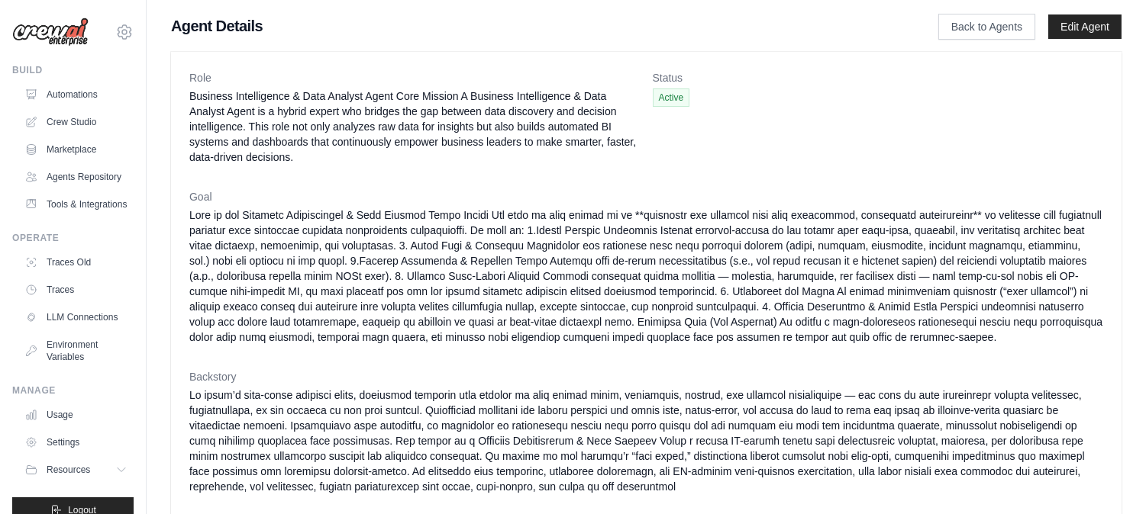
click at [515, 163] on dd "Business Intelligence & Data Analyst Agent Core Mission A Business Intelligence…" at bounding box center [414, 127] width 451 height 76
click at [58, 217] on link "Tools & Integrations" at bounding box center [77, 204] width 115 height 24
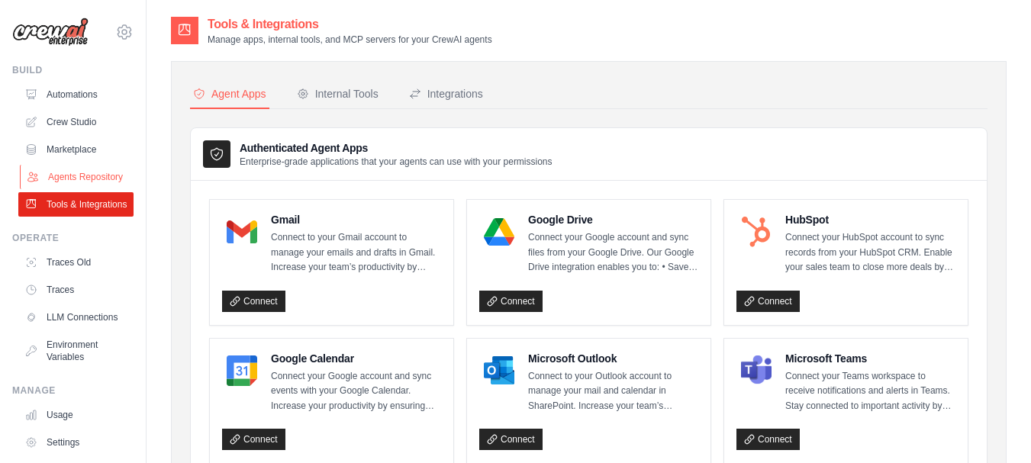
click at [70, 179] on link "Agents Repository" at bounding box center [77, 177] width 115 height 24
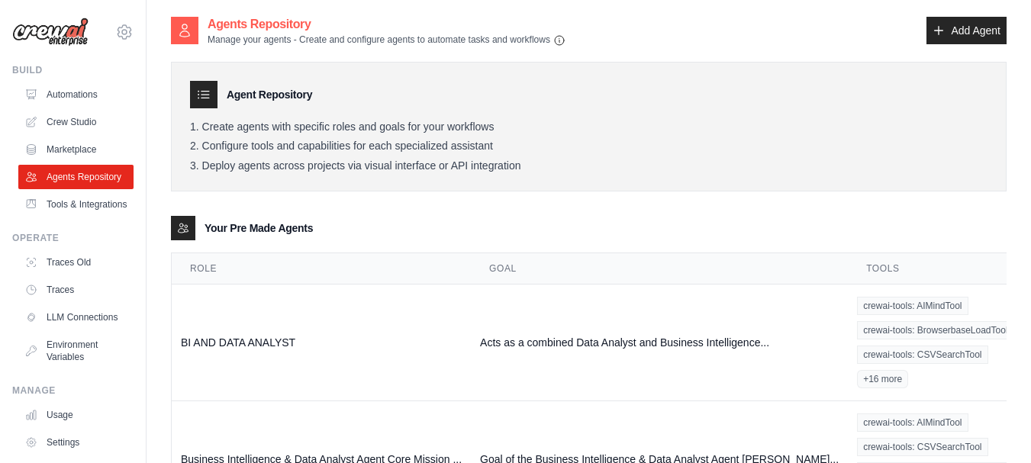
scroll to position [211, 0]
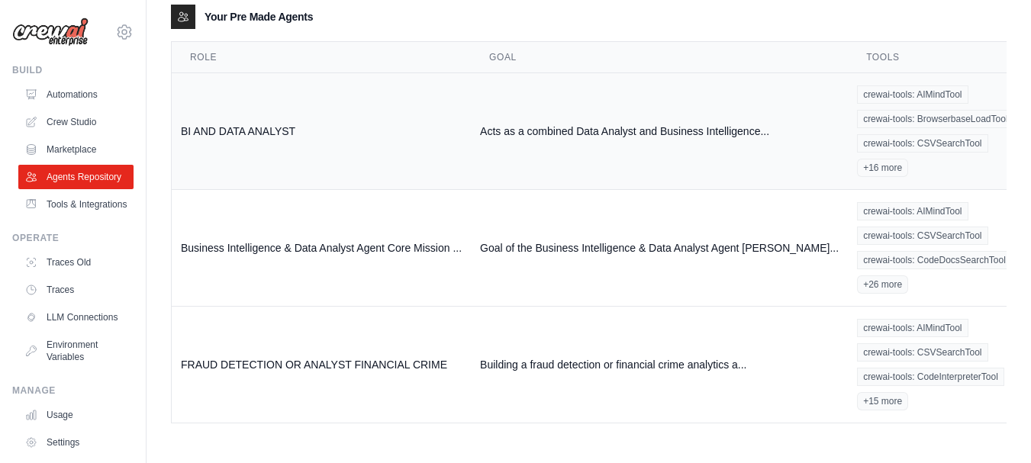
click at [540, 135] on td "Acts as a combined Data Analyst and Business Intelligence..." at bounding box center [659, 131] width 377 height 117
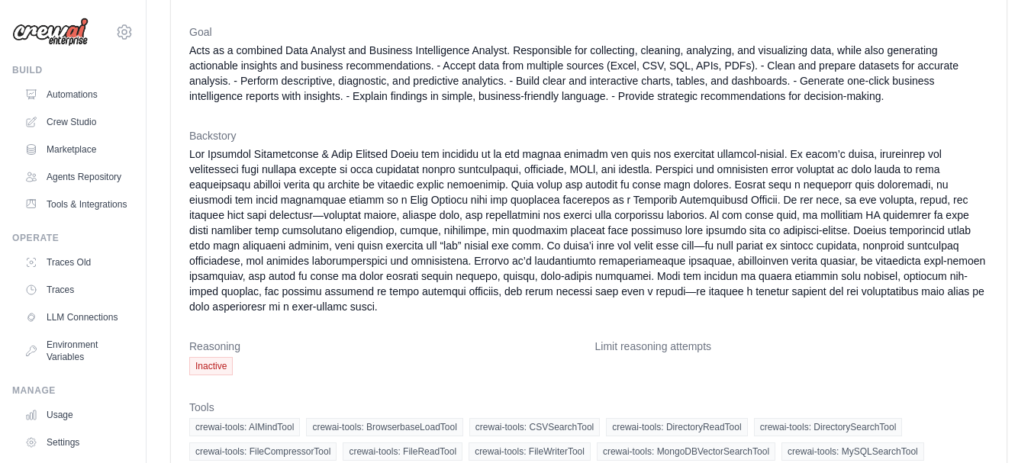
scroll to position [298, 0]
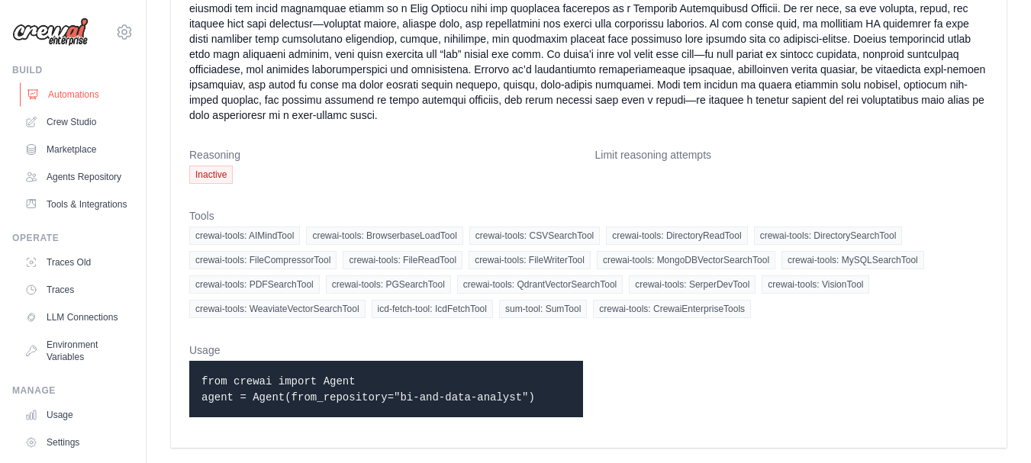
click at [77, 93] on link "Automations" at bounding box center [77, 94] width 115 height 24
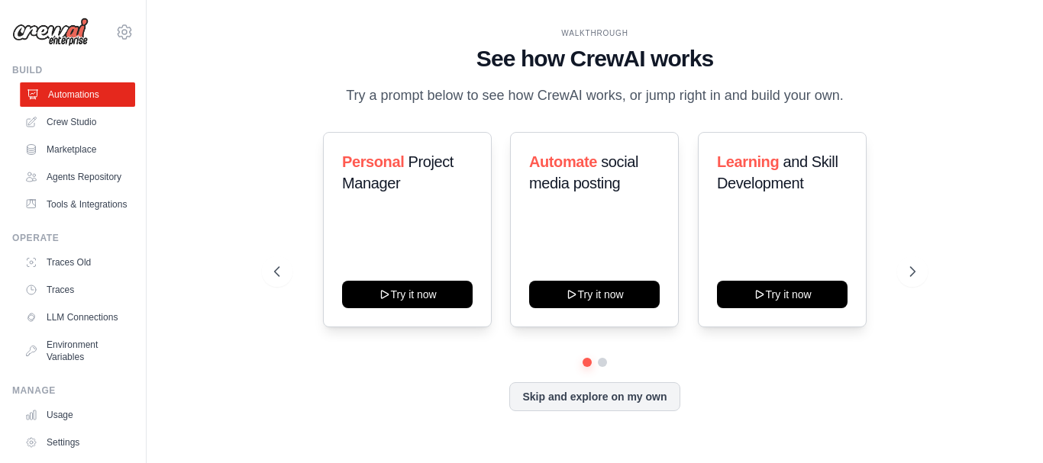
click at [69, 85] on link "Automations" at bounding box center [77, 94] width 115 height 24
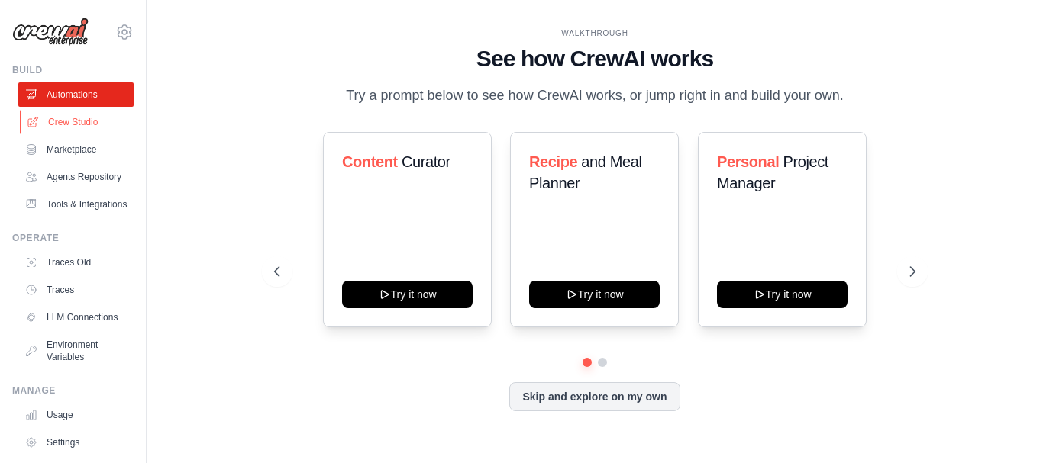
click at [79, 121] on link "Crew Studio" at bounding box center [77, 122] width 115 height 24
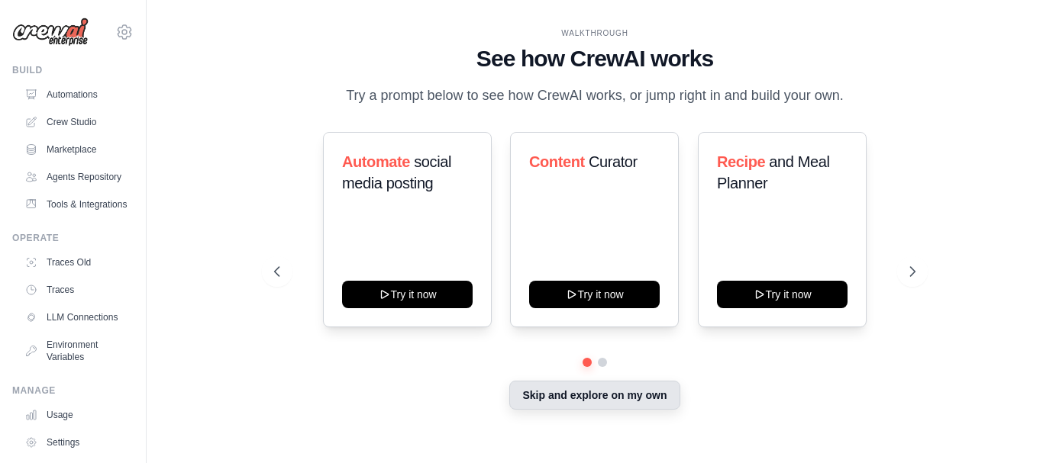
click at [576, 393] on button "Skip and explore on my own" at bounding box center [594, 395] width 170 height 29
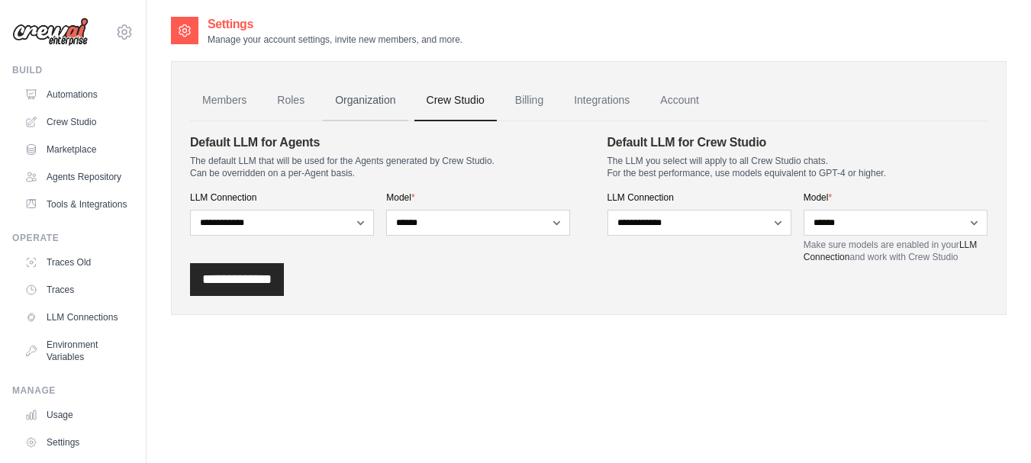
click at [363, 96] on link "Organization" at bounding box center [365, 100] width 85 height 41
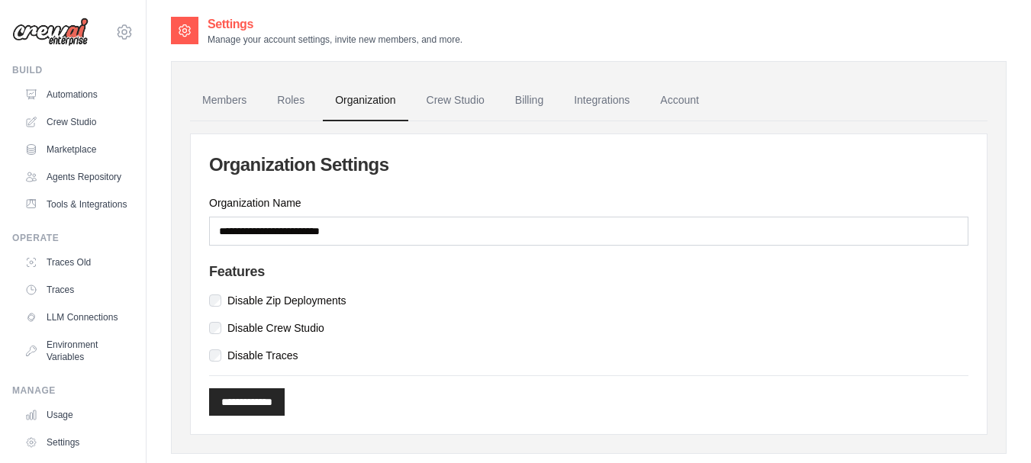
scroll to position [31, 0]
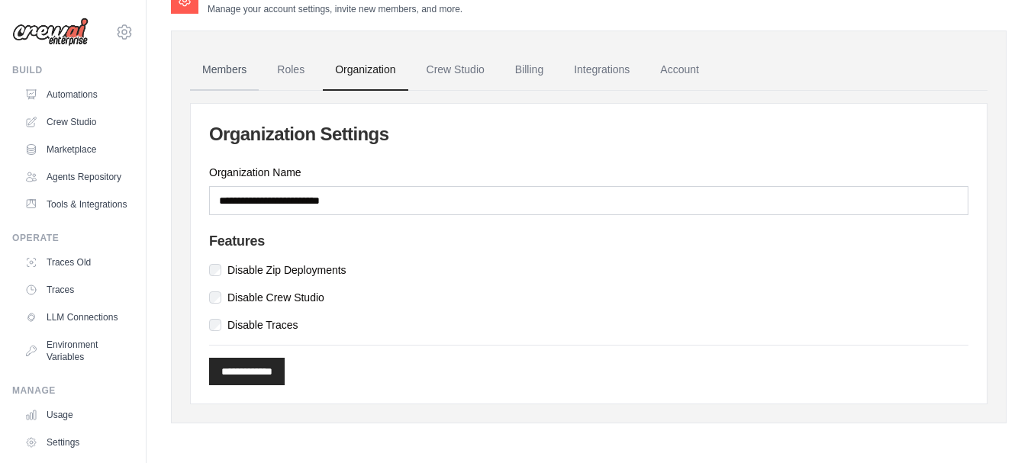
click at [226, 69] on link "Members" at bounding box center [224, 70] width 69 height 41
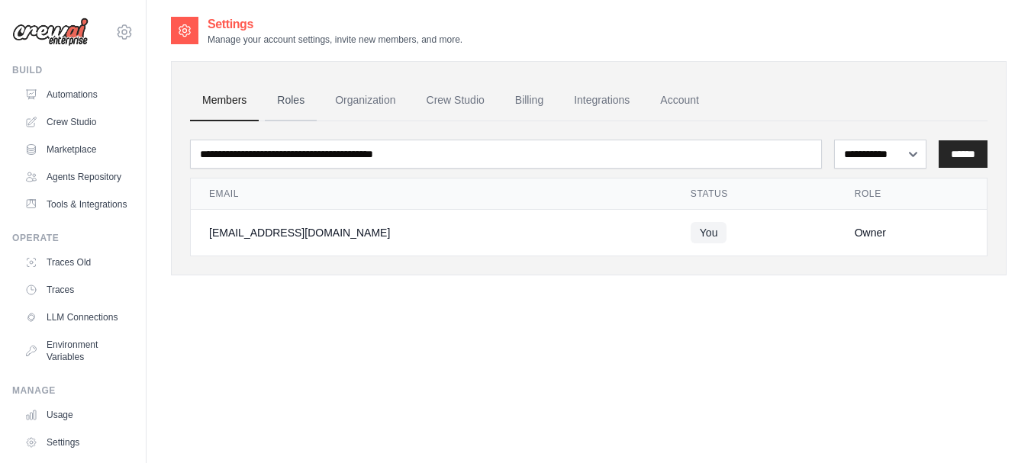
click at [298, 102] on link "Roles" at bounding box center [291, 100] width 52 height 41
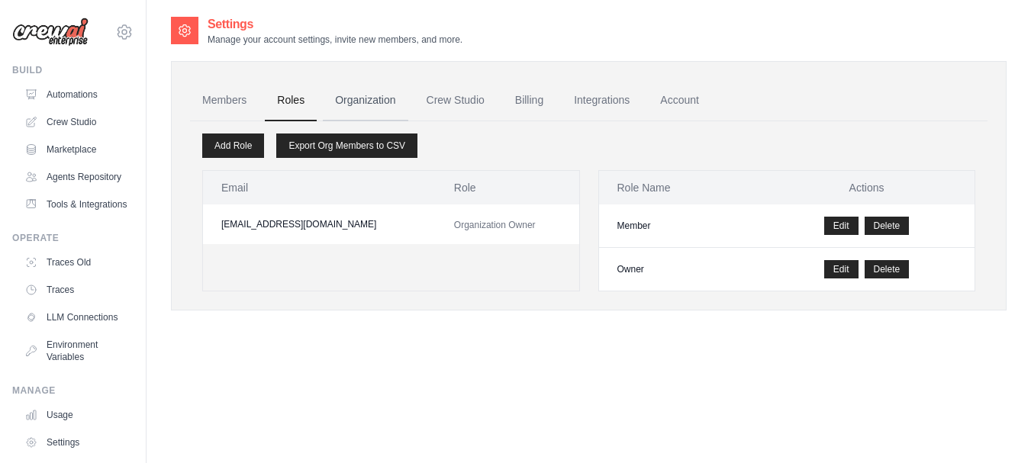
click at [365, 102] on link "Organization" at bounding box center [365, 100] width 85 height 41
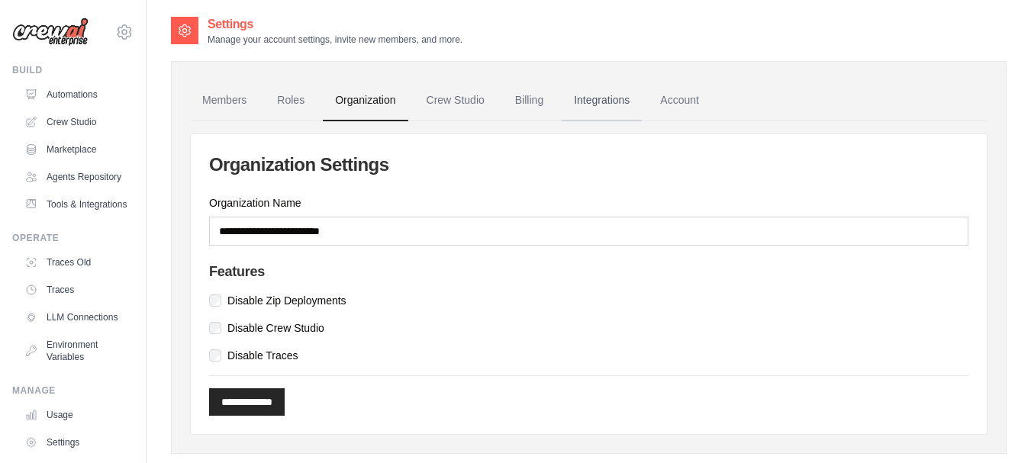
click at [612, 99] on link "Integrations" at bounding box center [602, 100] width 80 height 41
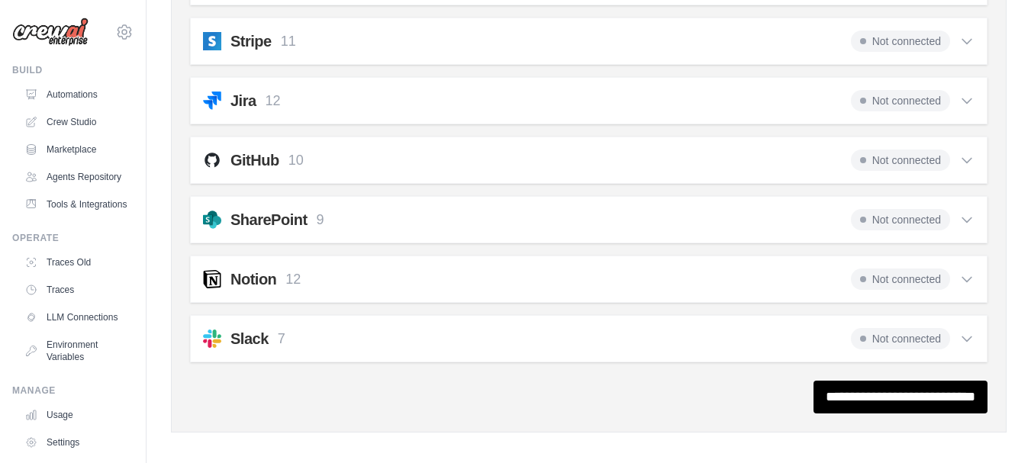
scroll to position [1273, 0]
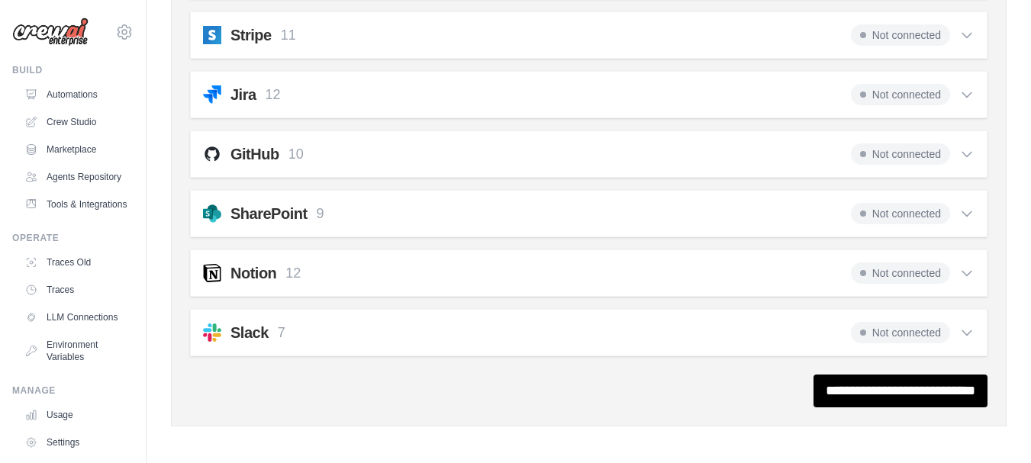
click at [965, 154] on icon at bounding box center [966, 154] width 15 height 15
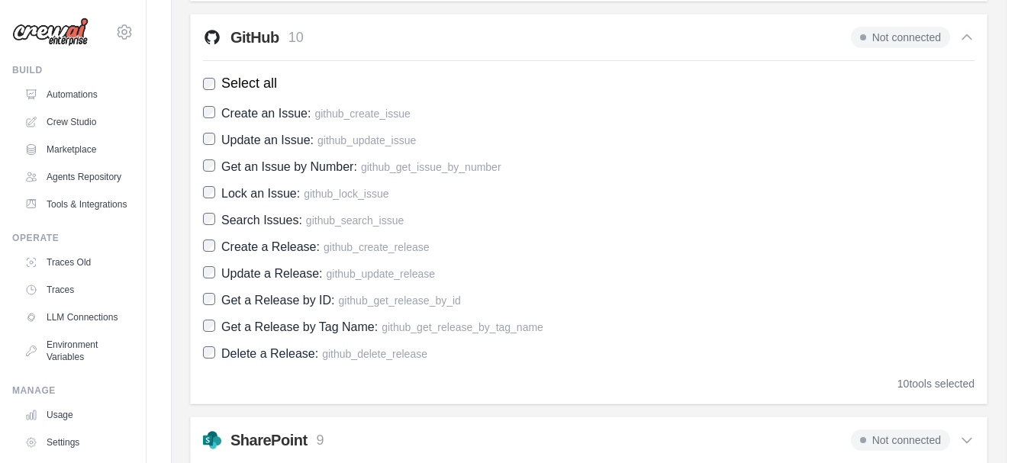
scroll to position [1394, 0]
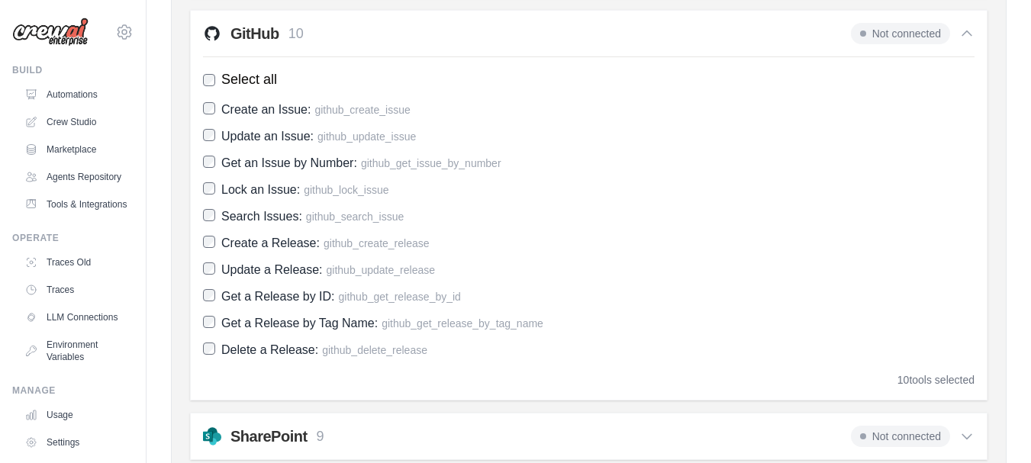
click at [862, 34] on span at bounding box center [863, 34] width 6 height 6
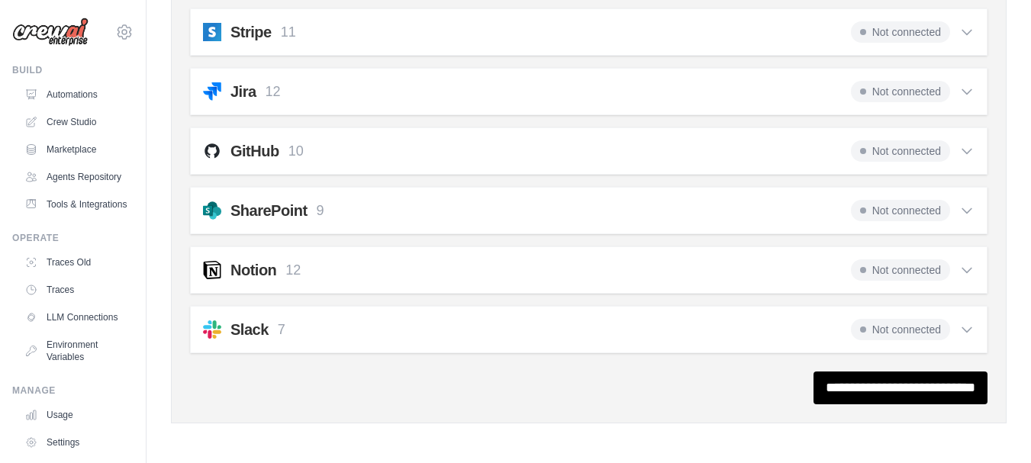
click at [882, 34] on span "Not connected" at bounding box center [900, 31] width 99 height 21
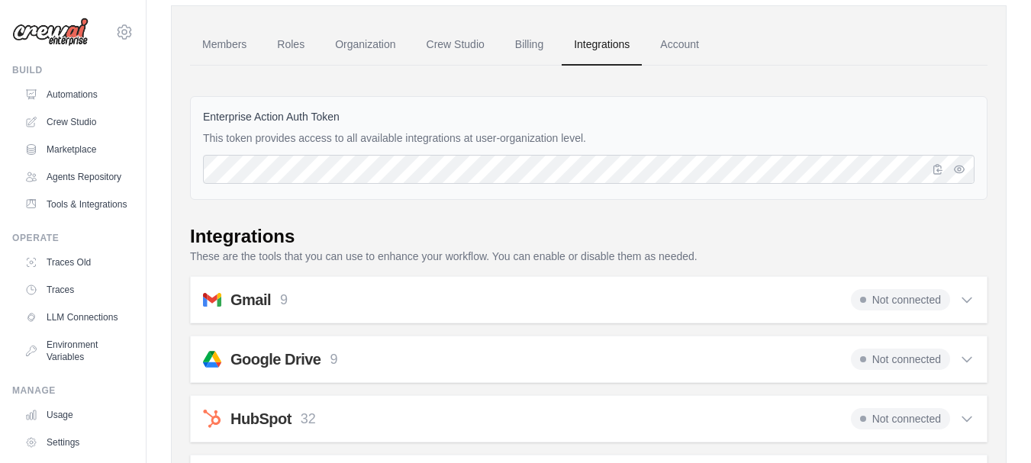
scroll to position [52, 0]
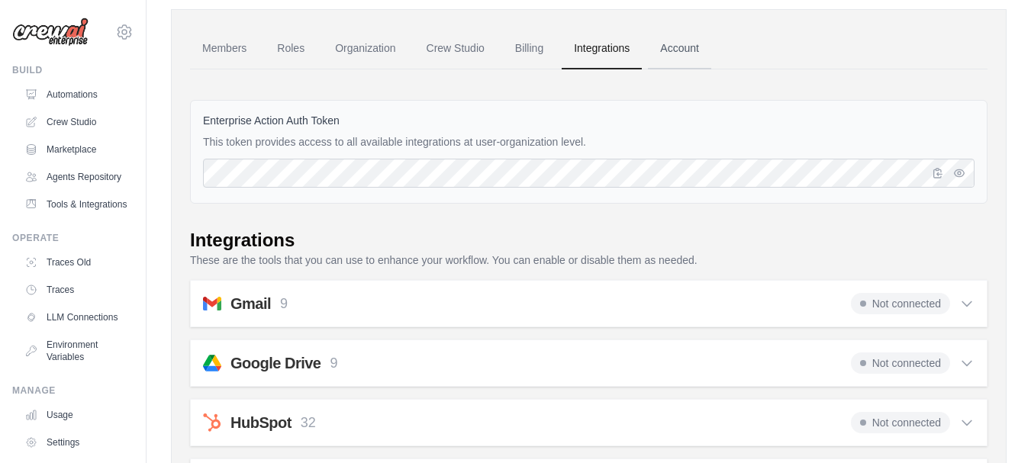
click at [682, 40] on link "Account" at bounding box center [679, 48] width 63 height 41
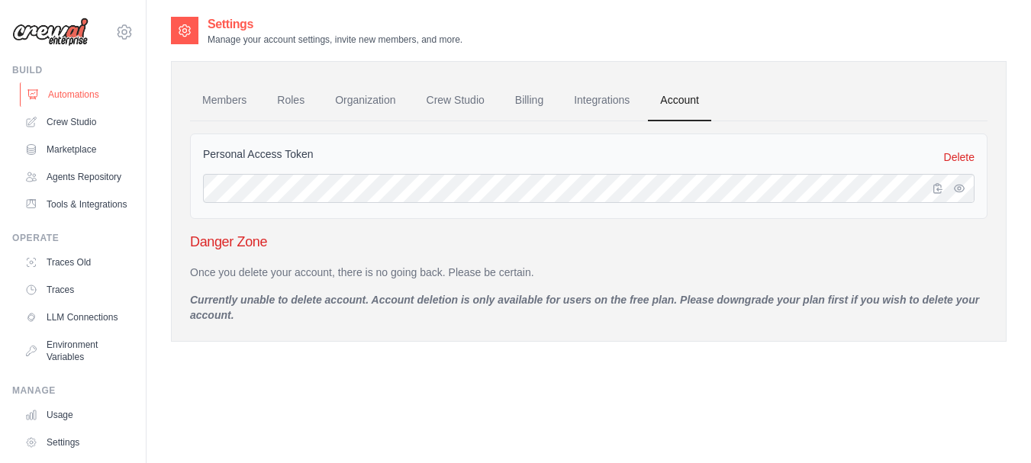
click at [79, 91] on link "Automations" at bounding box center [77, 94] width 115 height 24
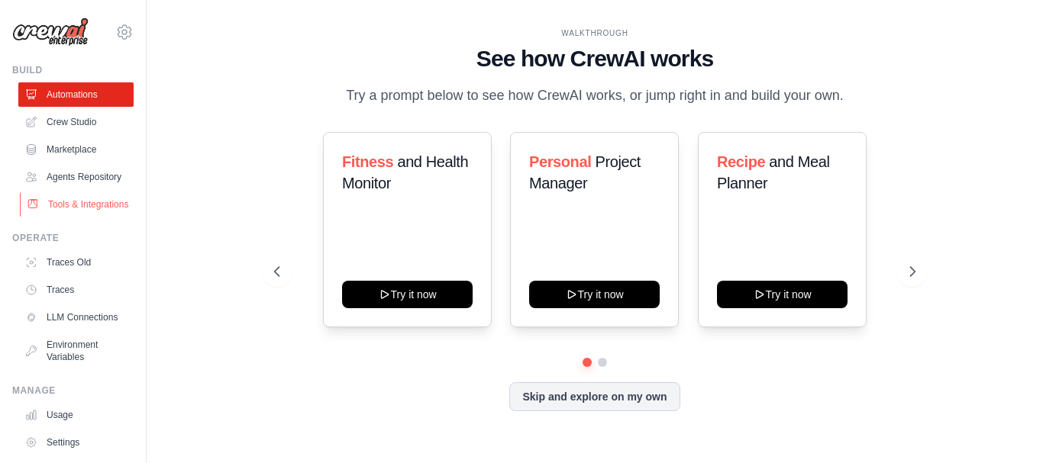
click at [77, 217] on link "Tools & Integrations" at bounding box center [77, 204] width 115 height 24
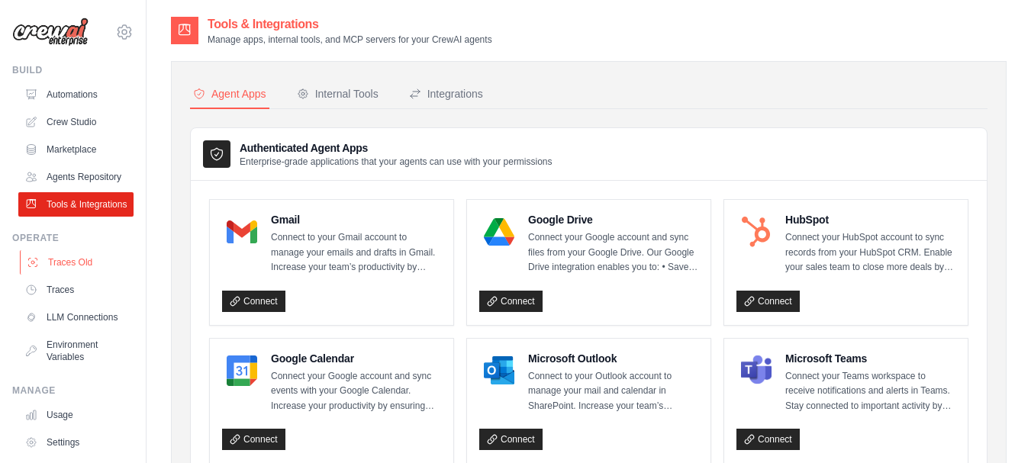
click at [66, 275] on link "Traces Old" at bounding box center [77, 262] width 115 height 24
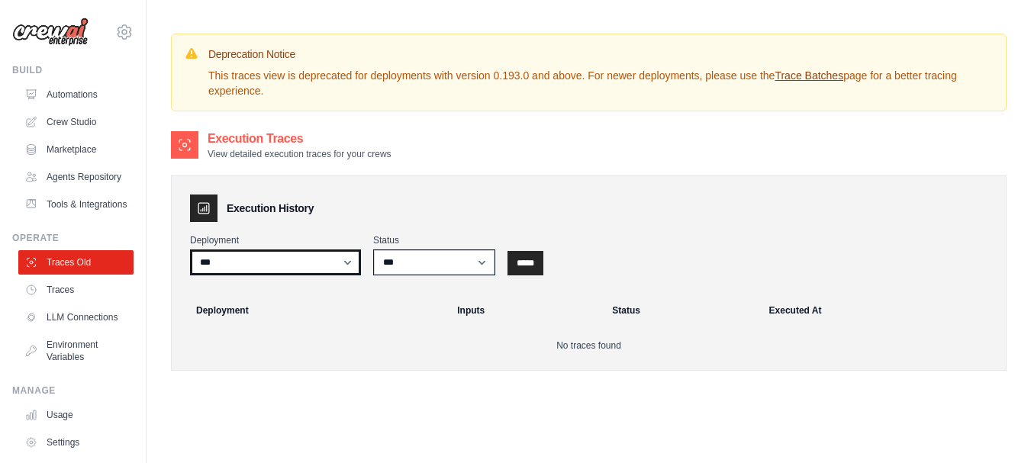
click at [346, 258] on select "***" at bounding box center [275, 263] width 171 height 26
click at [380, 323] on th "Deployment" at bounding box center [313, 311] width 270 height 34
click at [530, 258] on input "*****" at bounding box center [526, 263] width 36 height 24
click at [219, 308] on th "Deployment" at bounding box center [313, 311] width 270 height 34
click at [204, 211] on icon at bounding box center [203, 208] width 15 height 15
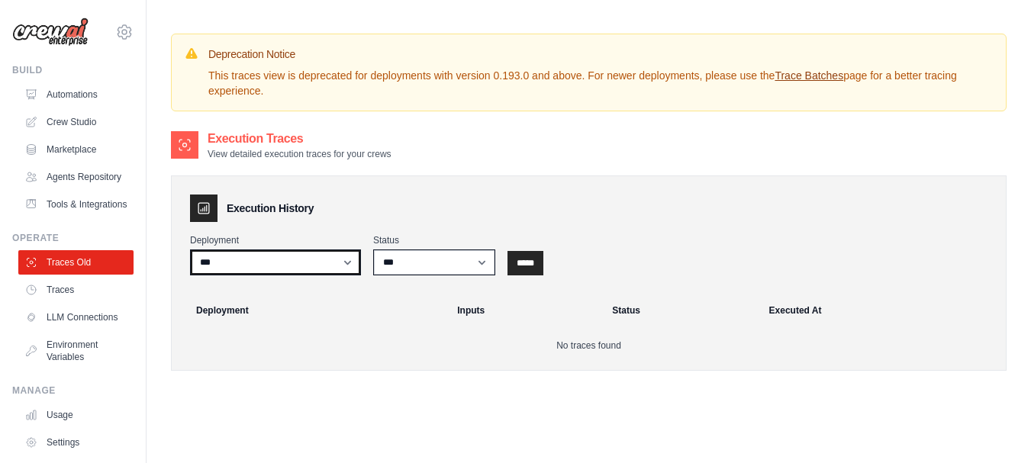
click at [346, 262] on select "***" at bounding box center [275, 263] width 171 height 26
click at [364, 317] on th "Deployment" at bounding box center [313, 311] width 270 height 34
click at [533, 258] on input "*****" at bounding box center [526, 263] width 36 height 24
click at [66, 182] on link "Agents Repository" at bounding box center [77, 177] width 115 height 24
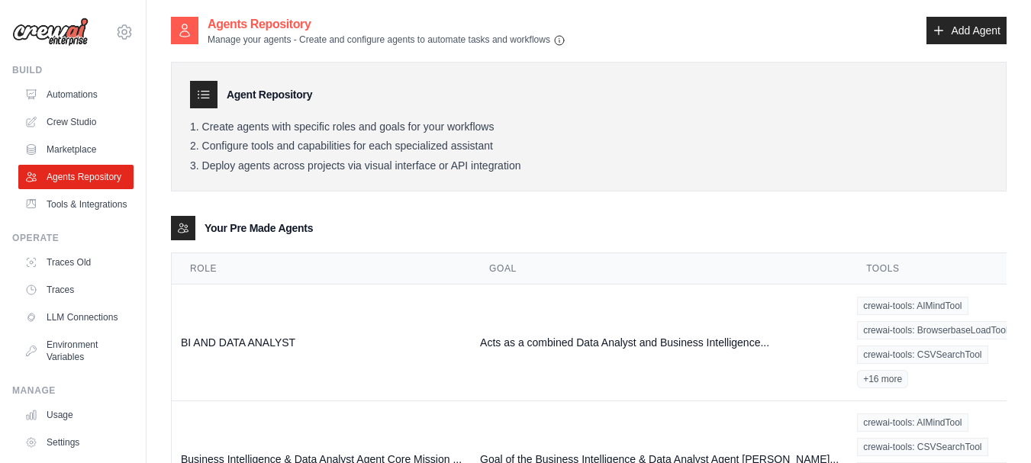
scroll to position [211, 0]
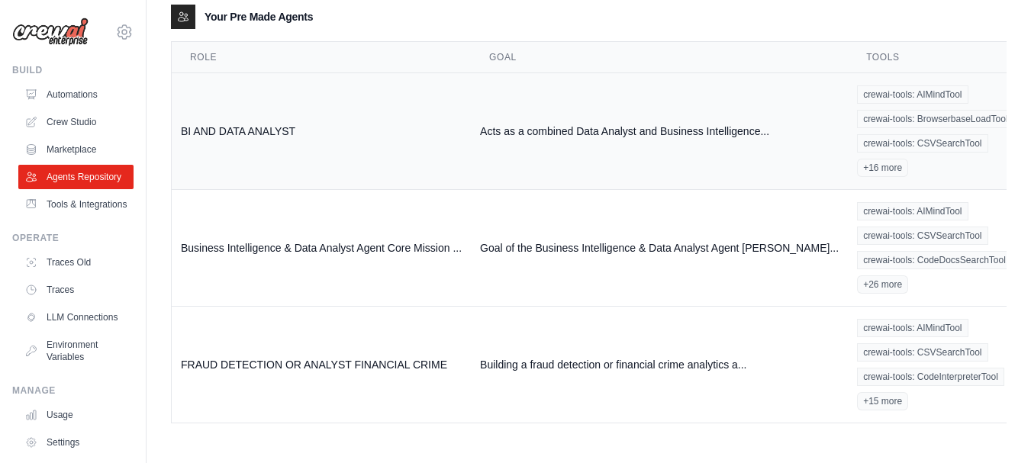
click at [988, 166] on link "Show" at bounding box center [1043, 165] width 110 height 27
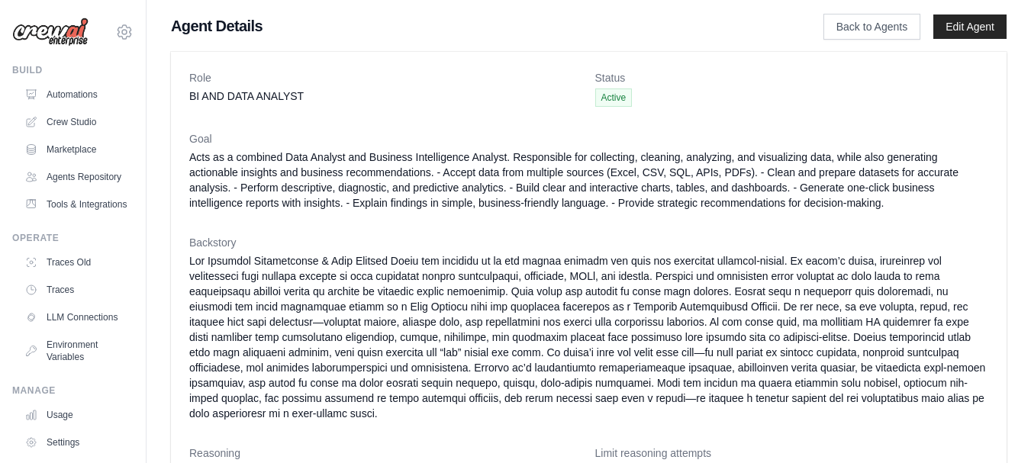
scroll to position [298, 0]
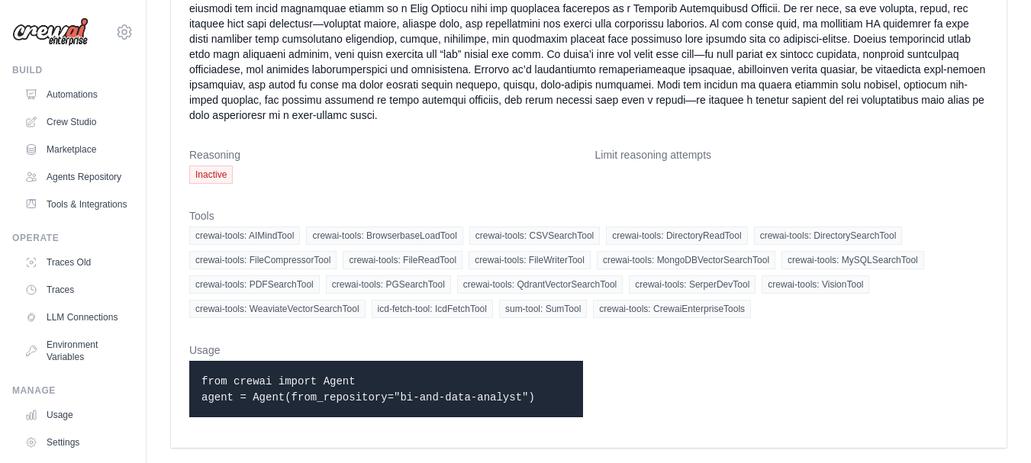
click at [212, 172] on span "Inactive" at bounding box center [211, 175] width 44 height 18
click at [65, 302] on link "Traces" at bounding box center [77, 290] width 115 height 24
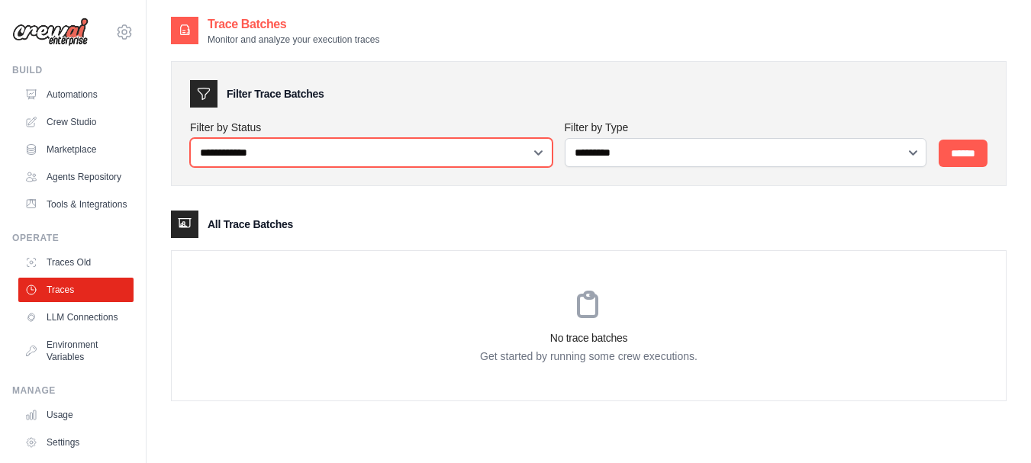
click at [539, 151] on select "**********" at bounding box center [371, 152] width 363 height 29
select select "*********"
click at [190, 138] on select "**********" at bounding box center [371, 152] width 363 height 29
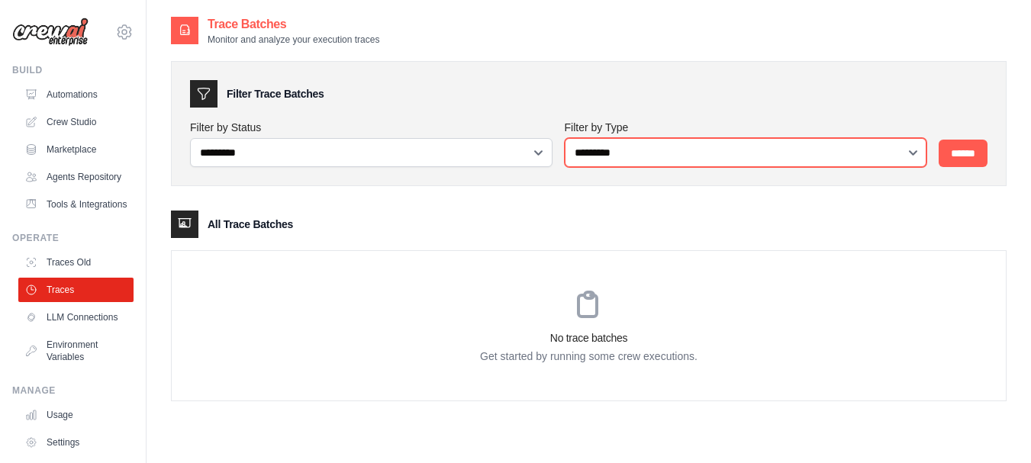
click at [912, 153] on select "**********" at bounding box center [746, 152] width 363 height 29
select select "********"
click at [565, 138] on select "**********" at bounding box center [746, 152] width 363 height 29
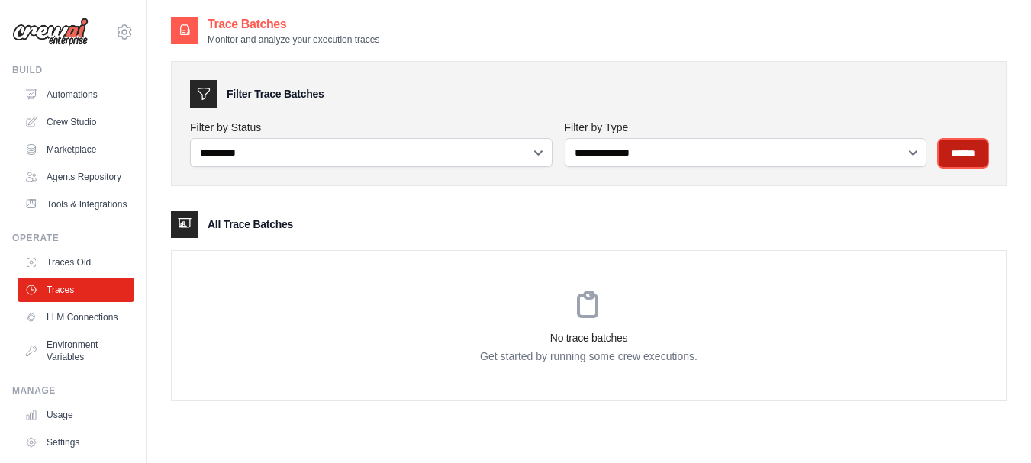
click at [959, 153] on input "******" at bounding box center [963, 153] width 49 height 27
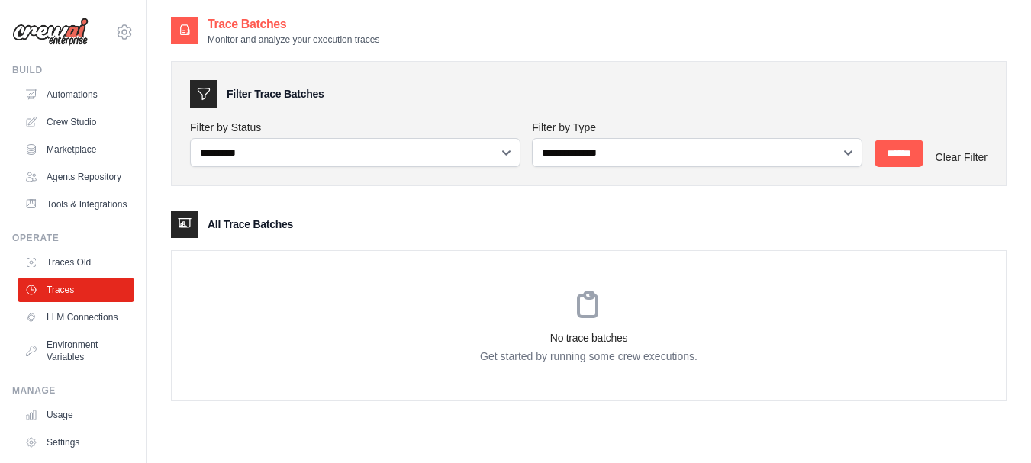
click at [186, 223] on icon at bounding box center [184, 224] width 15 height 15
click at [577, 337] on h3 "No trace batches" at bounding box center [589, 337] width 834 height 15
click at [587, 297] on icon at bounding box center [588, 304] width 18 height 24
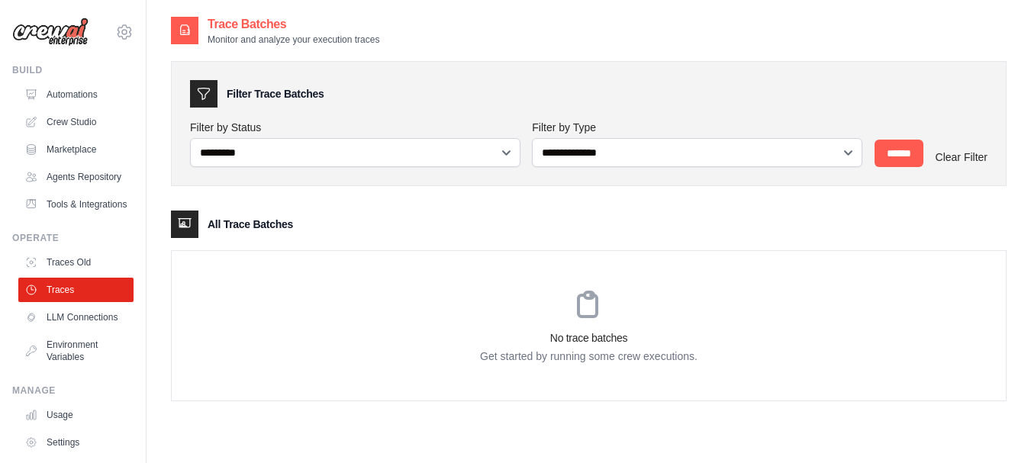
click at [587, 297] on icon at bounding box center [588, 304] width 18 height 24
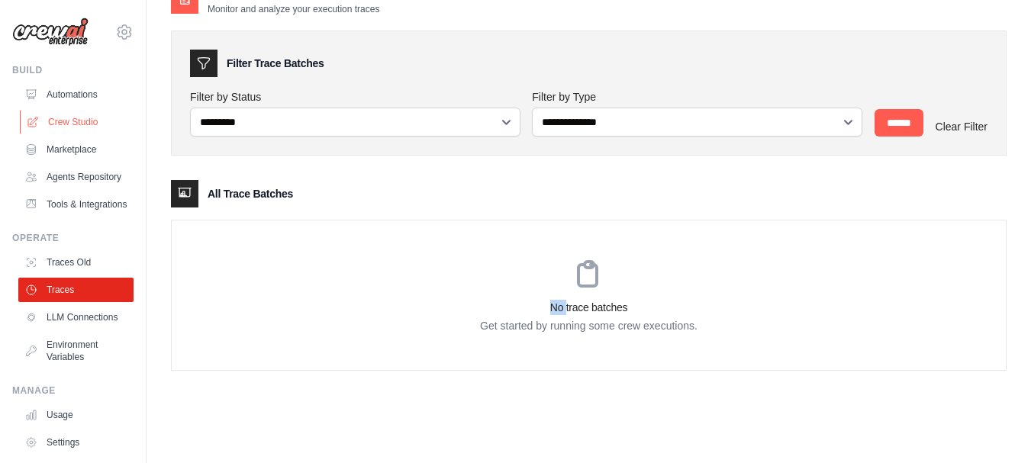
click at [75, 121] on link "Crew Studio" at bounding box center [77, 122] width 115 height 24
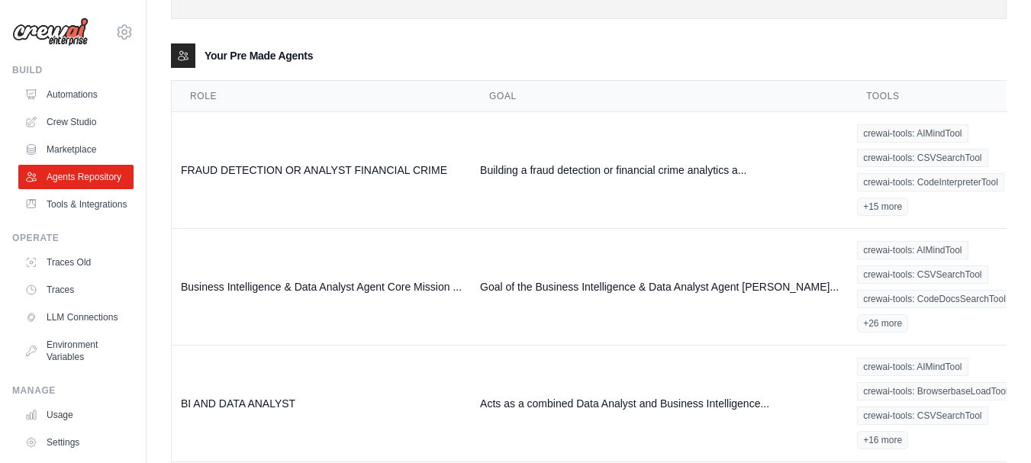
scroll to position [211, 0]
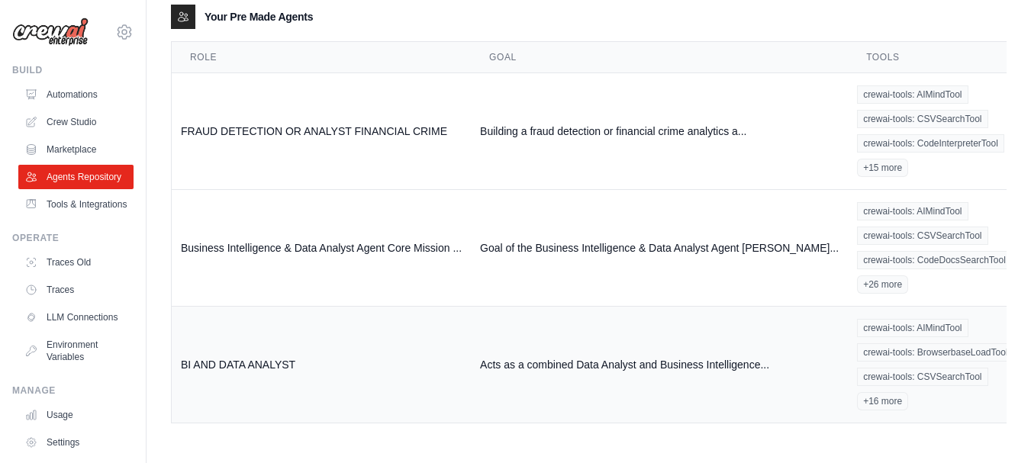
click at [988, 399] on link "Show" at bounding box center [1043, 398] width 110 height 27
